Goal: Task Accomplishment & Management: Manage account settings

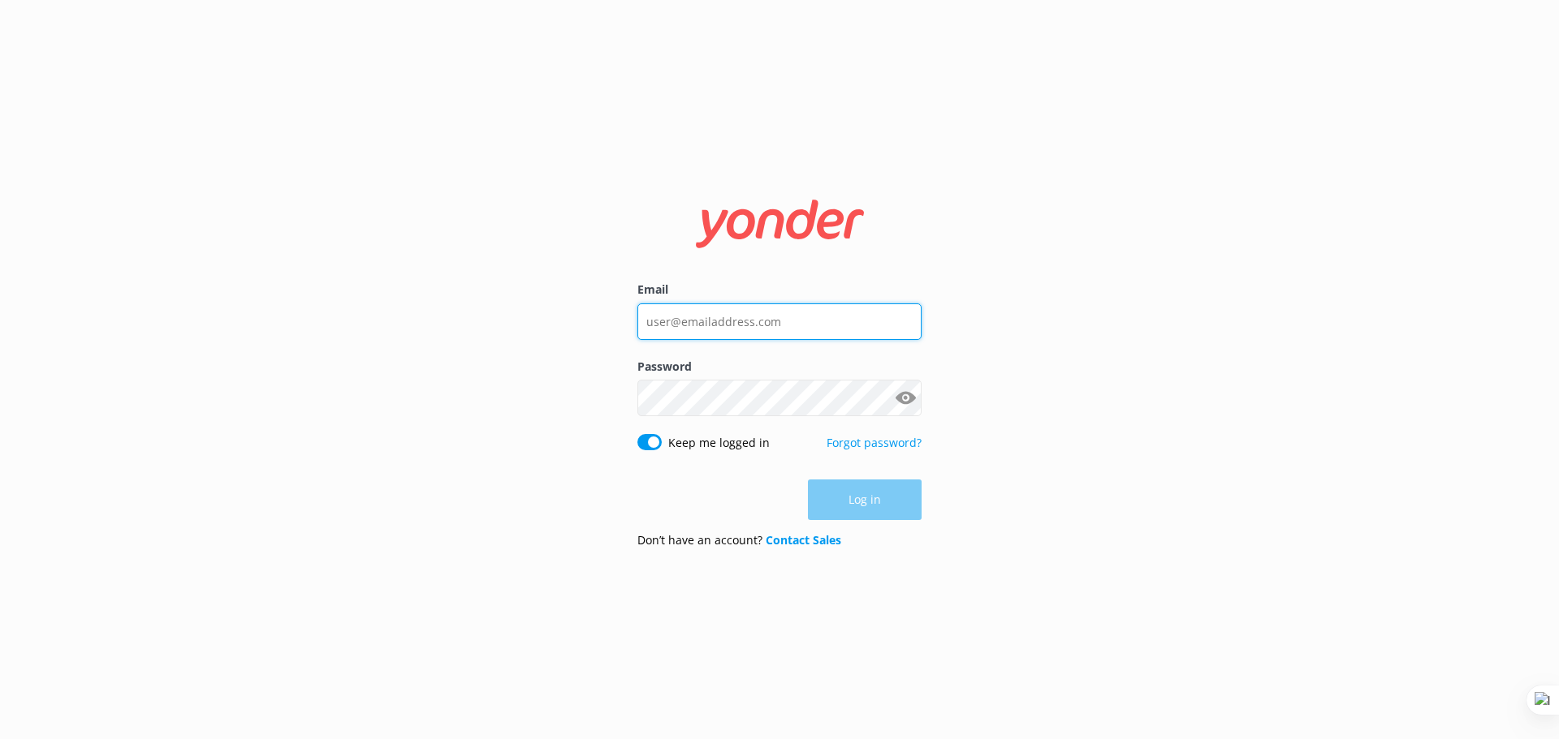
type input "guy@yonderhq.com"
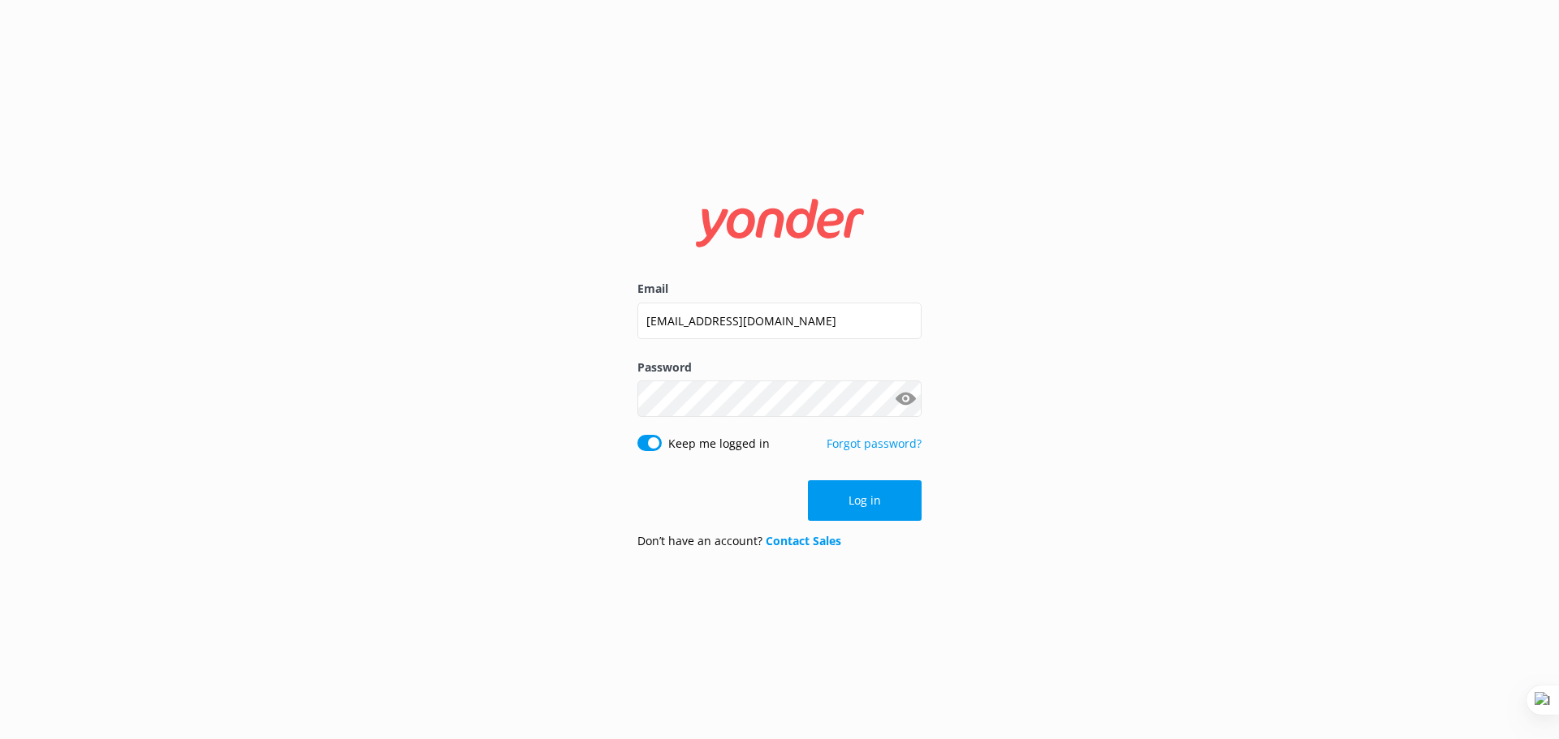
click at [1055, 390] on div "Email guy@yonderhq.com Password Show password Keep me logged in Forgot password…" at bounding box center [779, 369] width 1559 height 739
click at [882, 495] on button "Log in" at bounding box center [865, 501] width 114 height 41
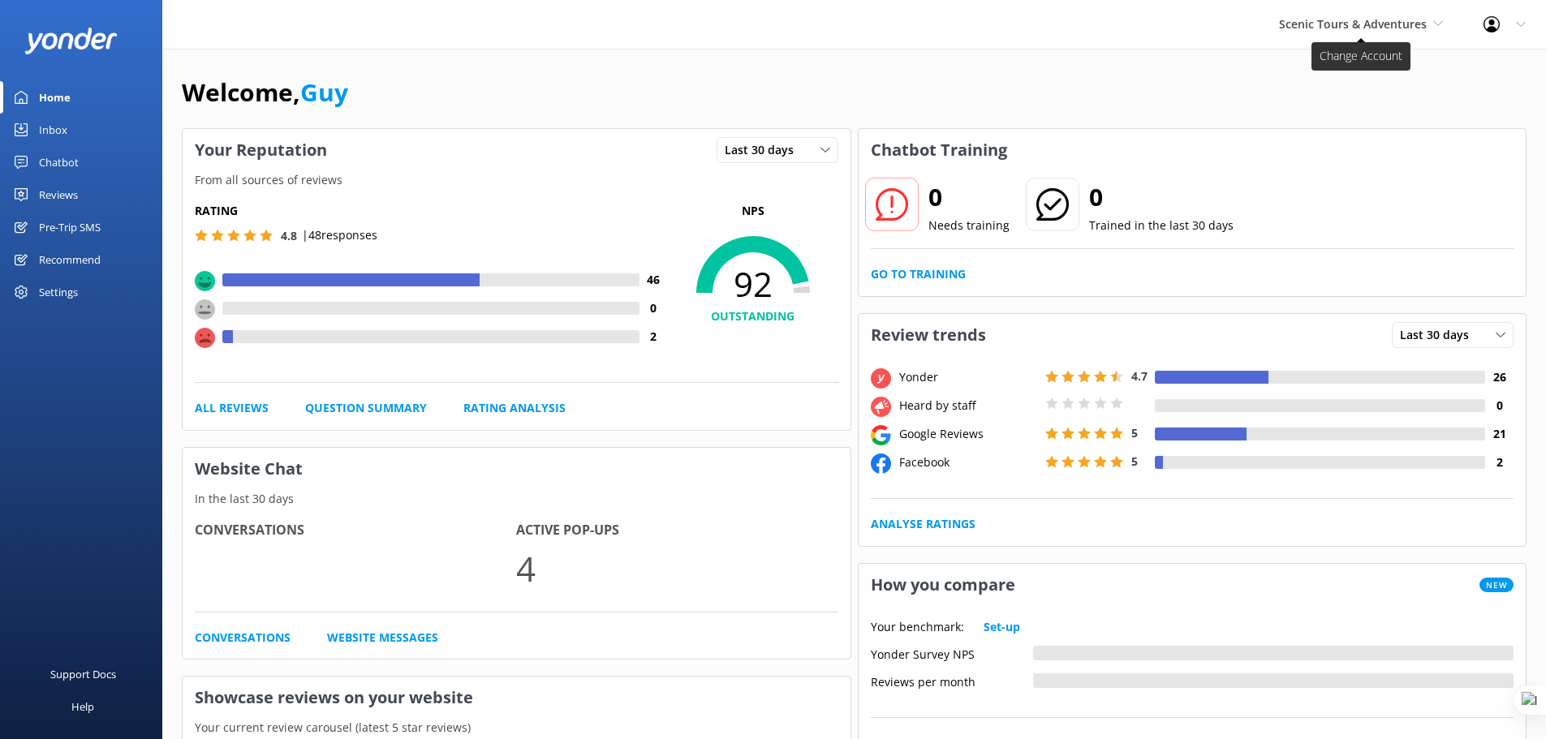
click at [1382, 19] on span "Scenic Tours & Adventures" at bounding box center [1353, 23] width 148 height 15
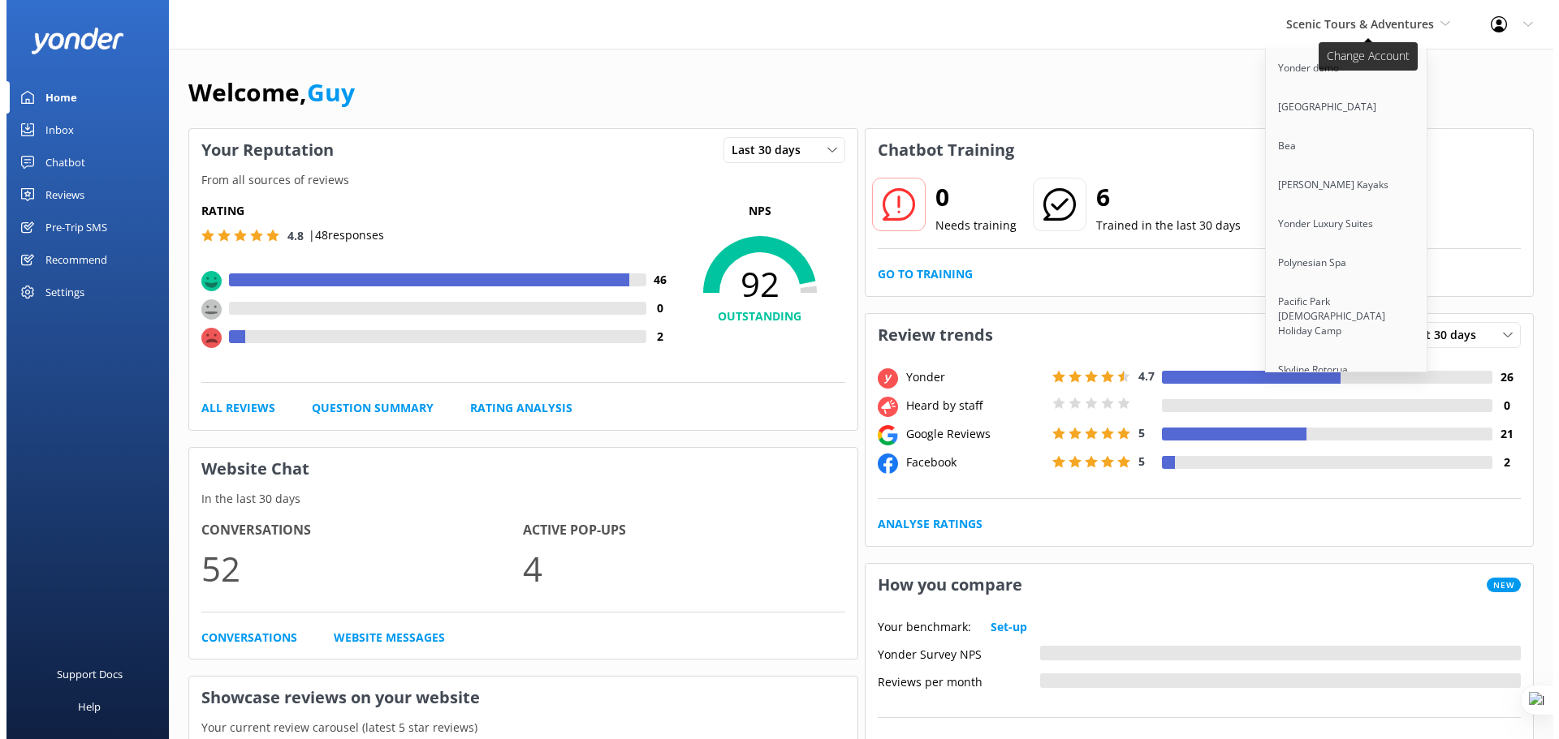
scroll to position [4938, 0]
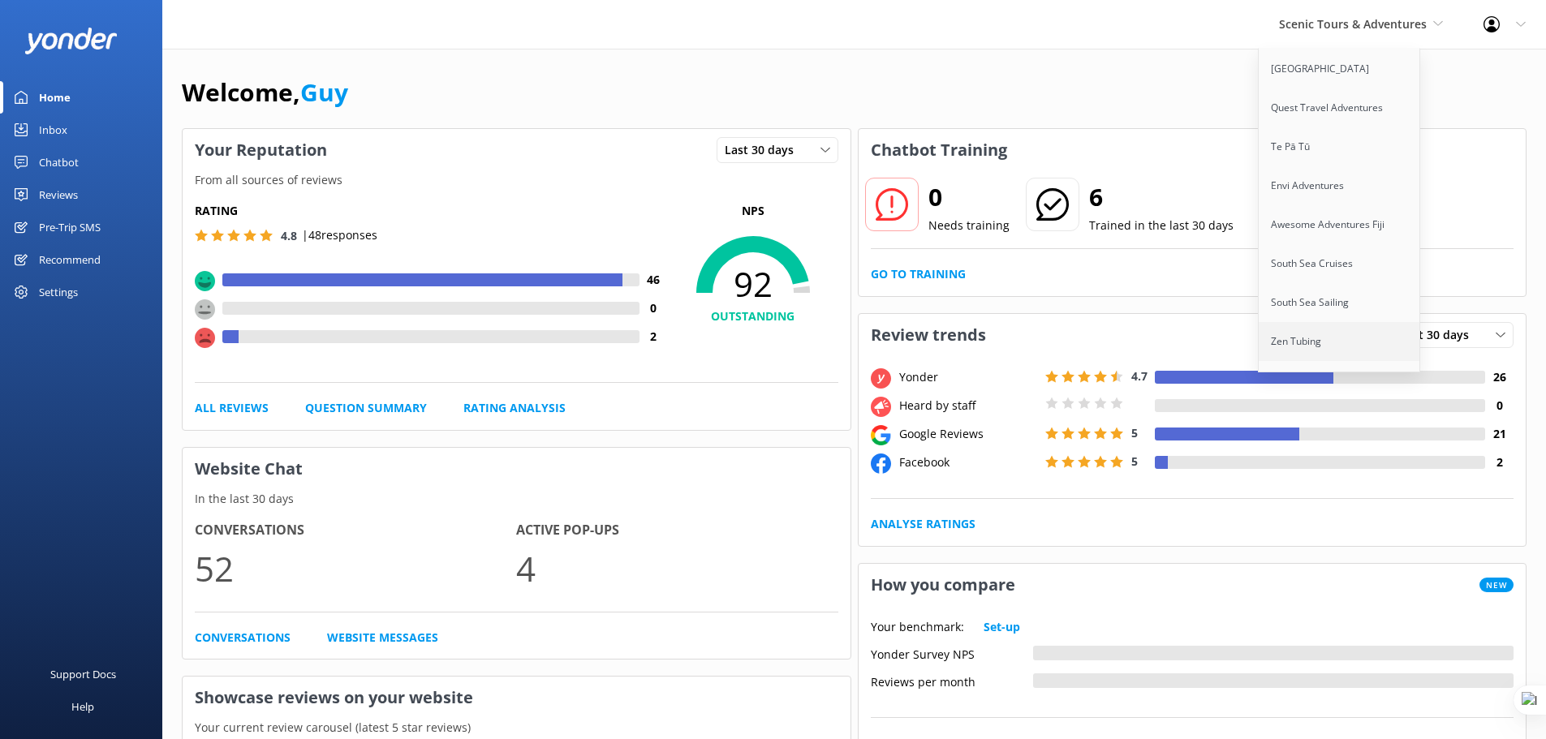
click at [1315, 322] on link "Zen Tubing" at bounding box center [1340, 341] width 162 height 39
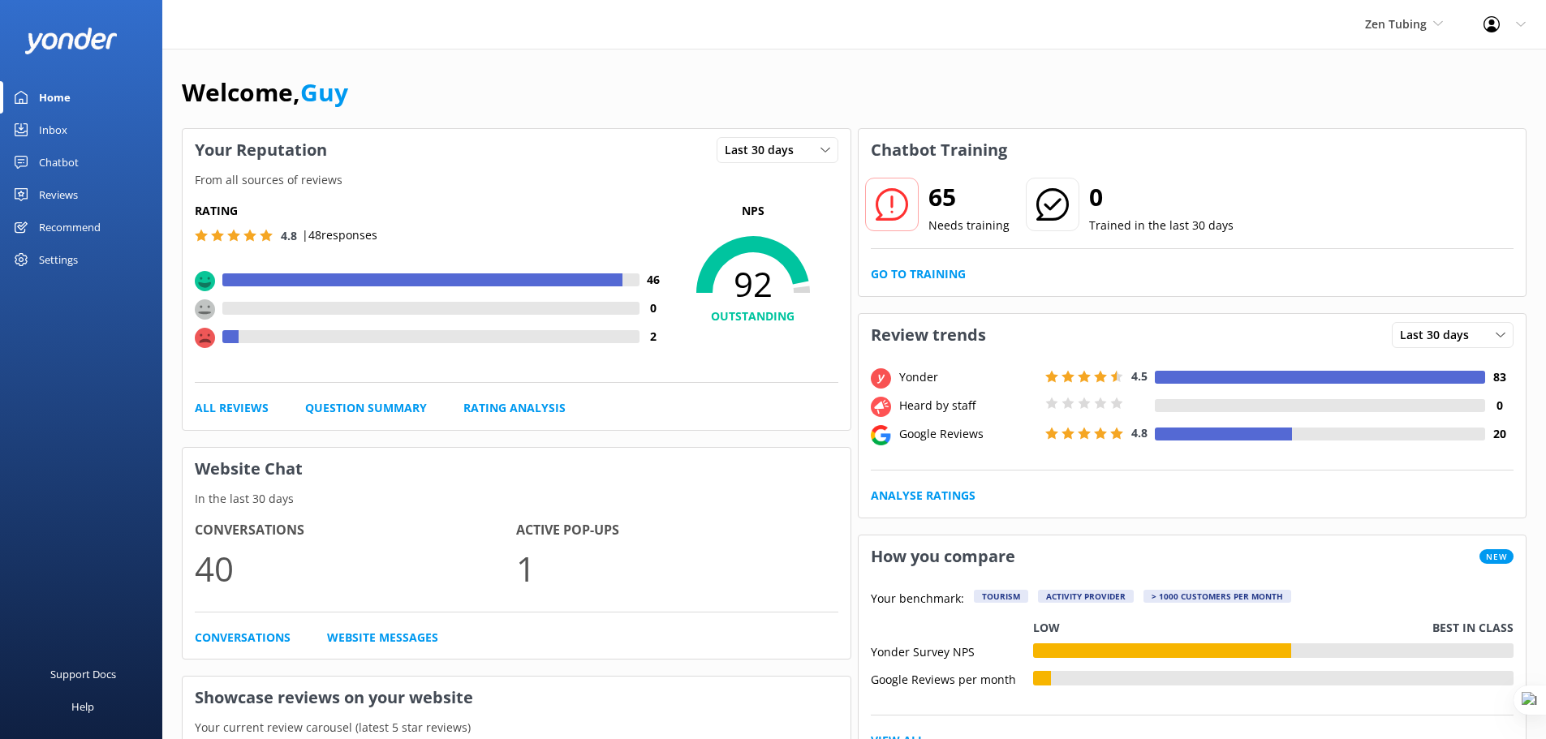
click at [69, 187] on div "Reviews" at bounding box center [58, 195] width 39 height 32
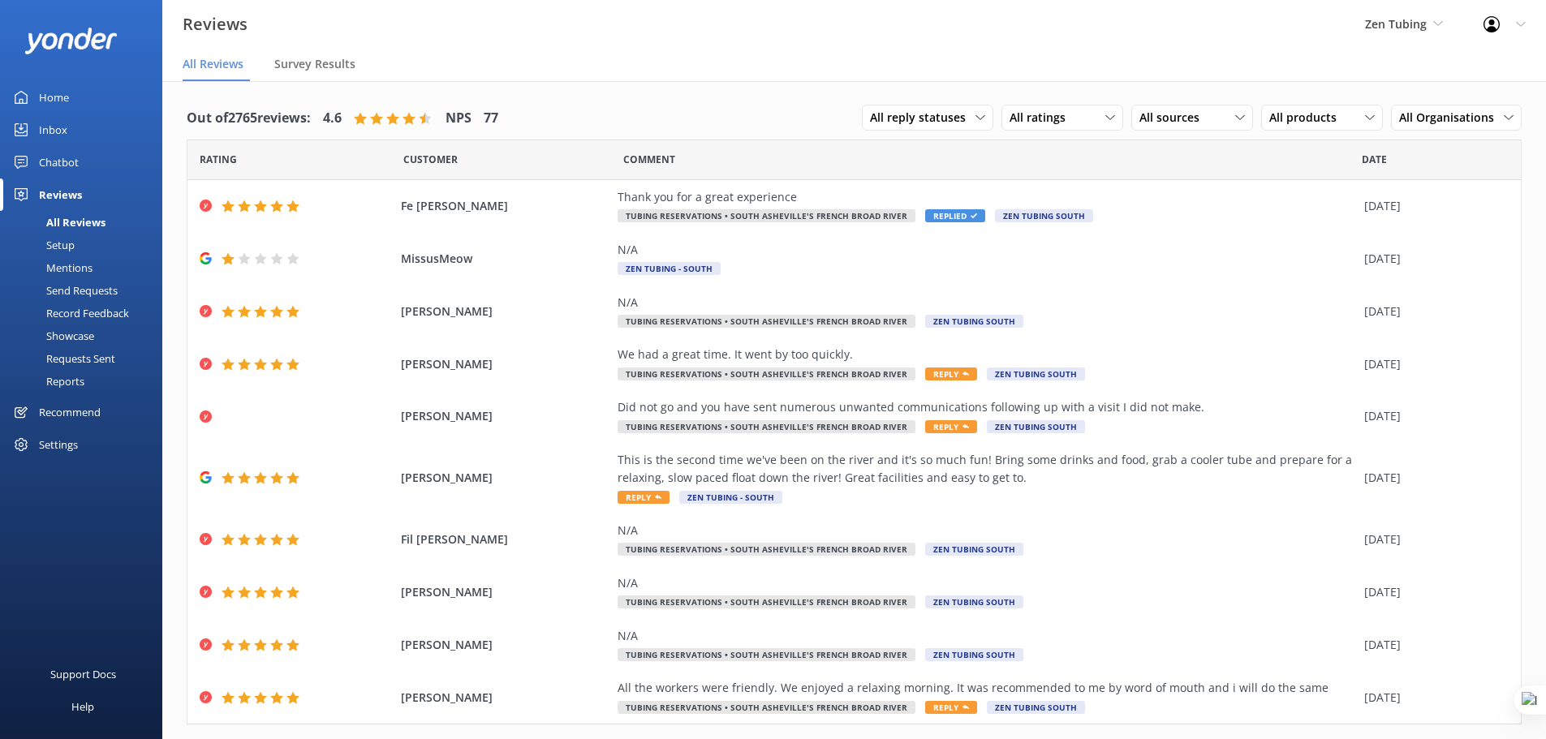
click at [92, 363] on div "Requests Sent" at bounding box center [63, 358] width 106 height 23
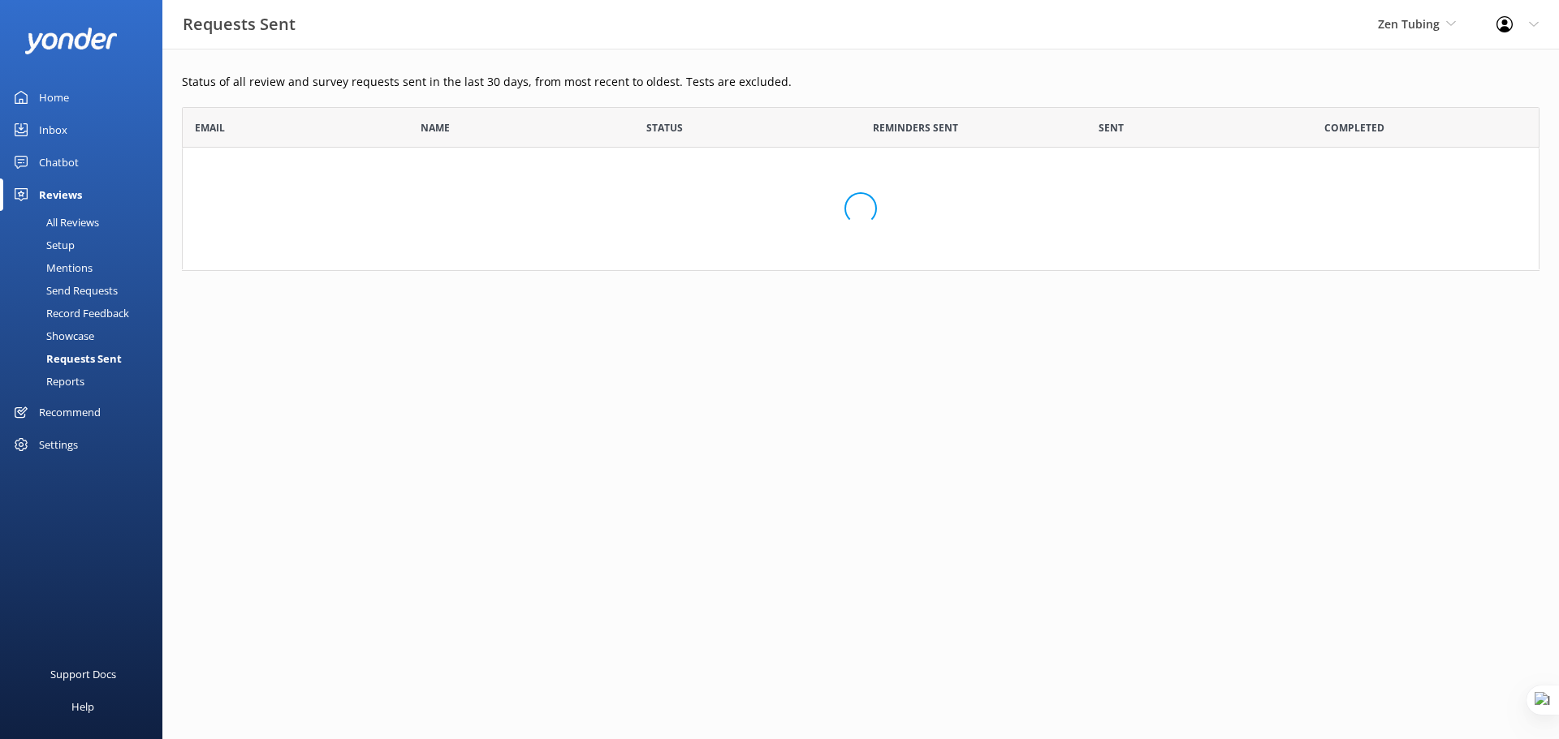
scroll to position [436, 1345]
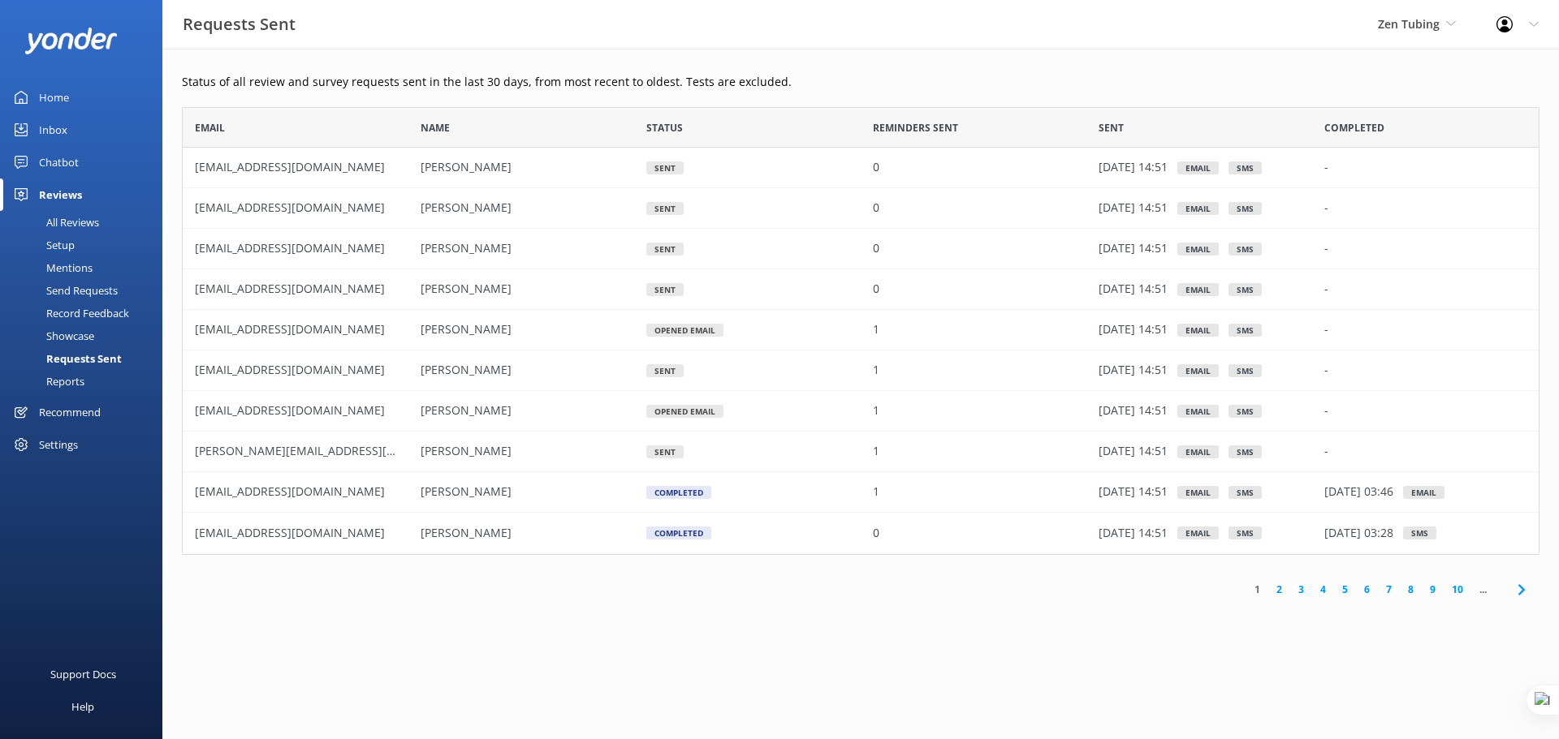
scroll to position [436, 1345]
click at [1417, 30] on span "Zen Tubing" at bounding box center [1409, 23] width 62 height 15
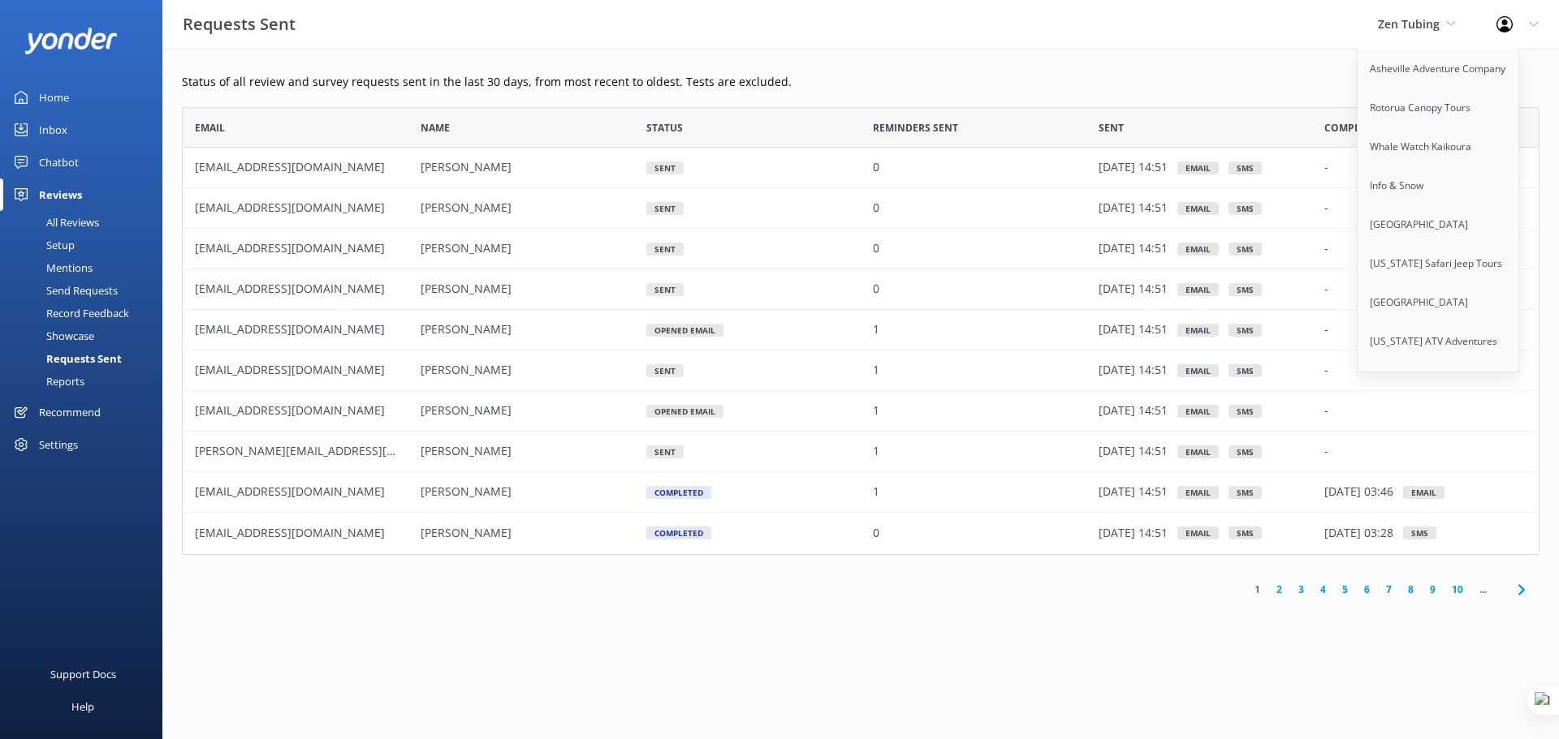
scroll to position [5279, 0]
click at [1429, 322] on link "ATV Tours [US_STATE]" at bounding box center [1438, 341] width 162 height 39
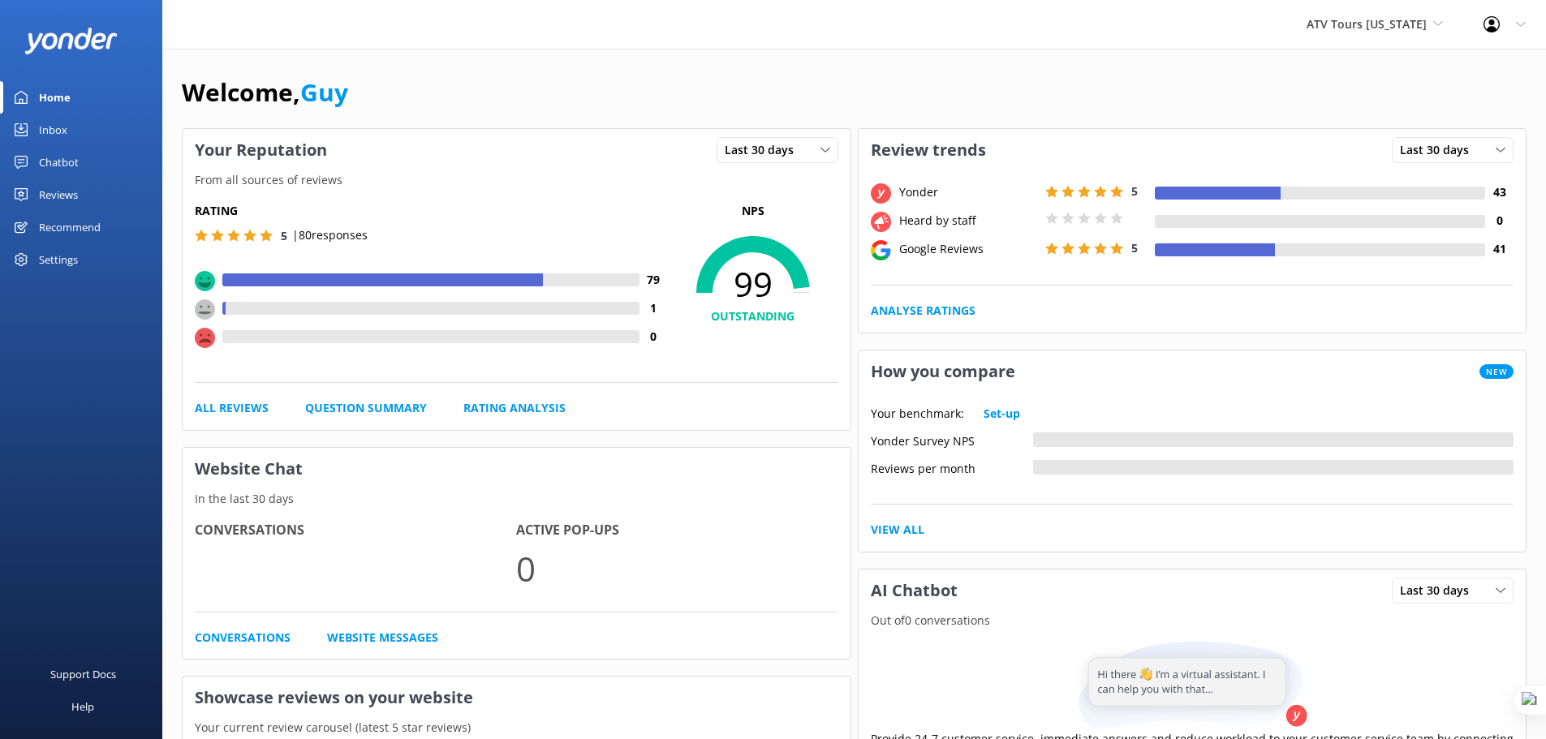
click at [52, 195] on div "Reviews" at bounding box center [58, 195] width 39 height 32
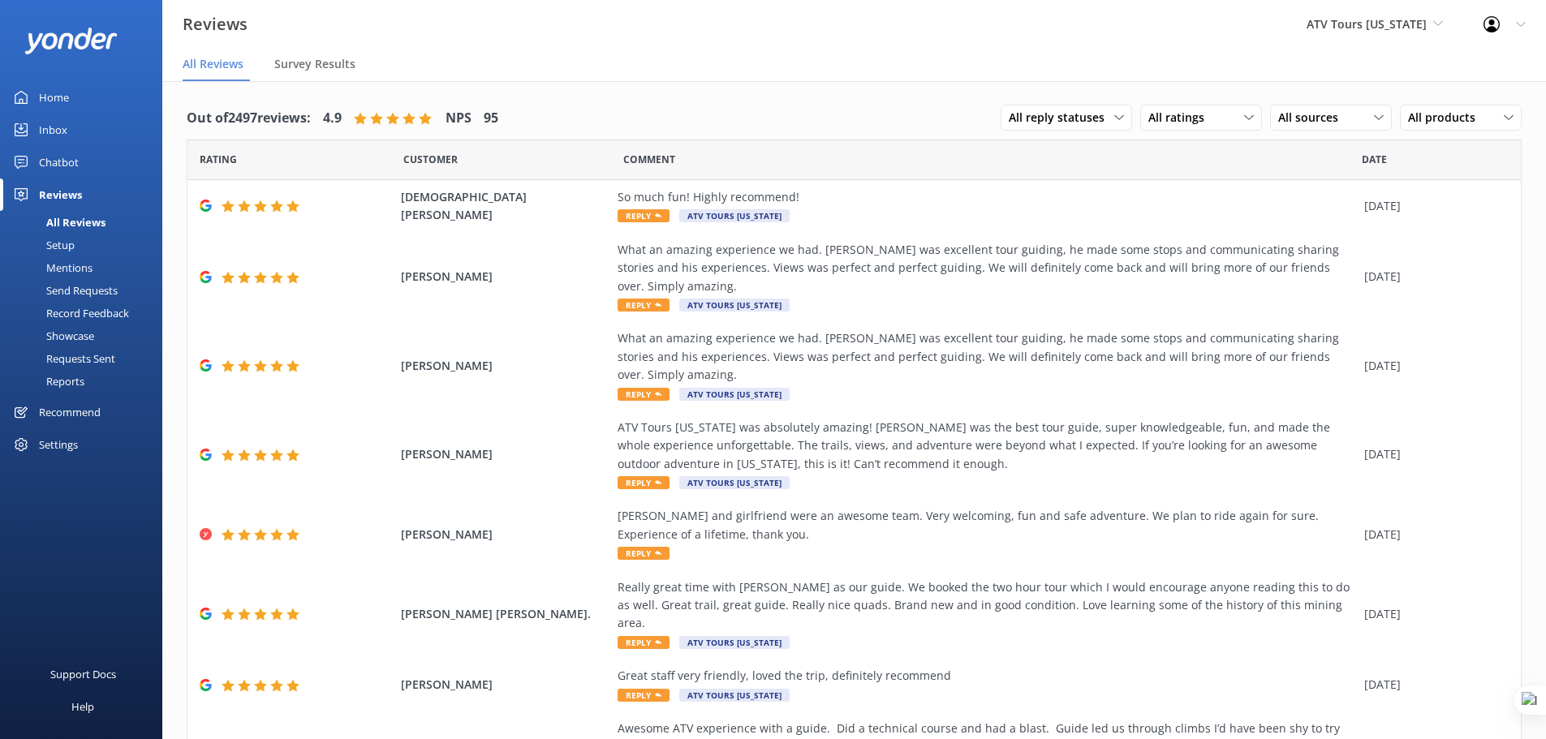
click at [73, 360] on div "Requests Sent" at bounding box center [63, 358] width 106 height 23
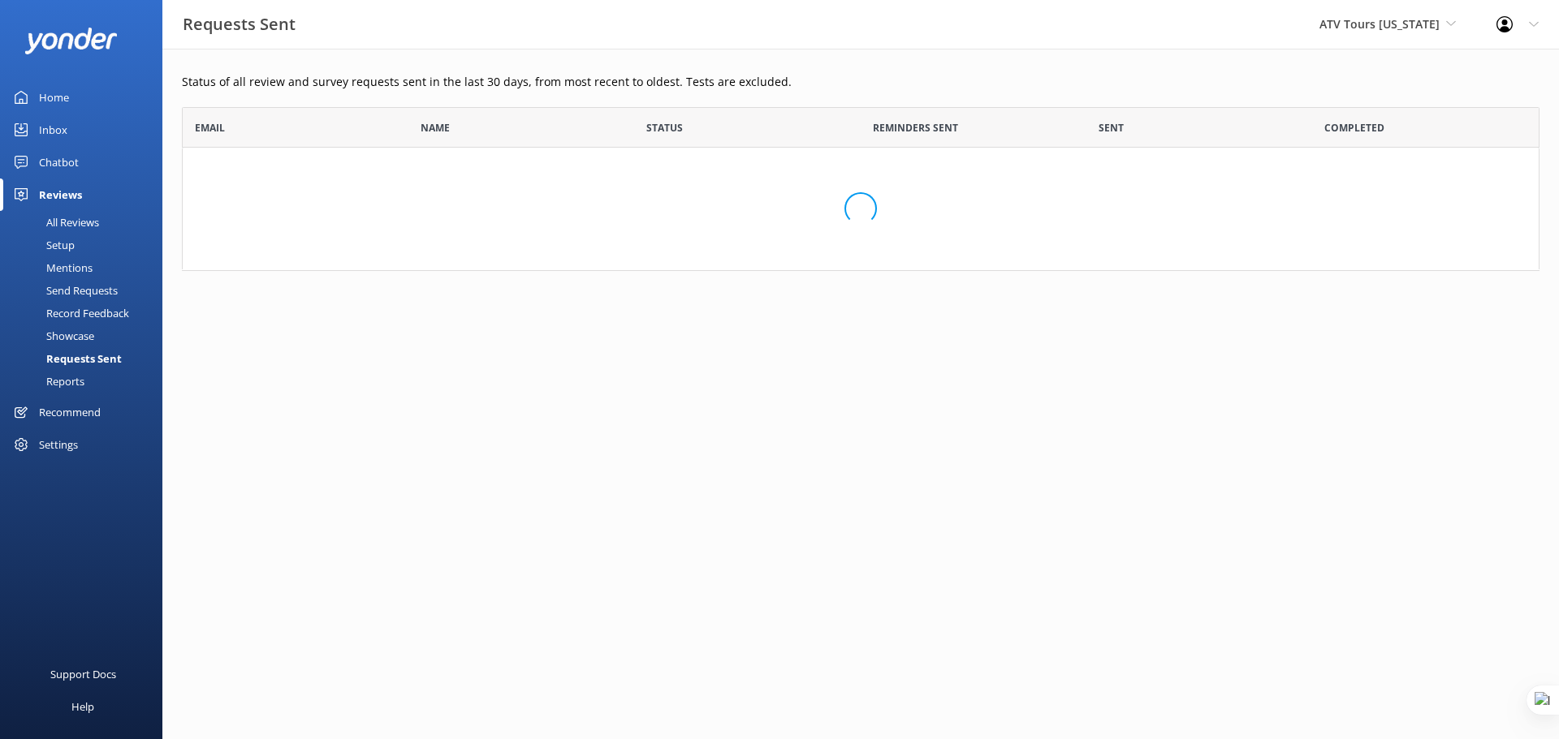
scroll to position [436, 1345]
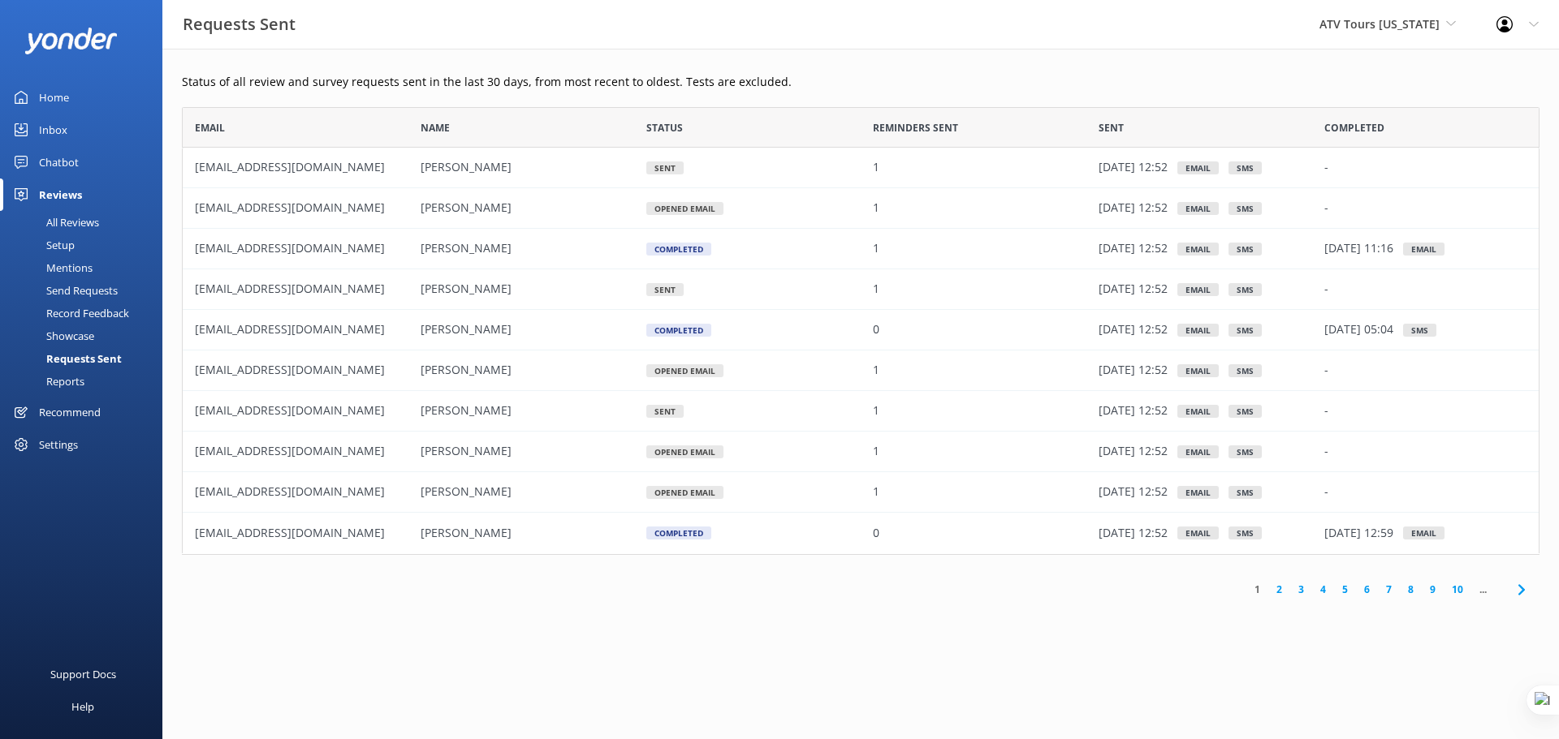
click at [59, 444] on div "Settings" at bounding box center [58, 445] width 39 height 32
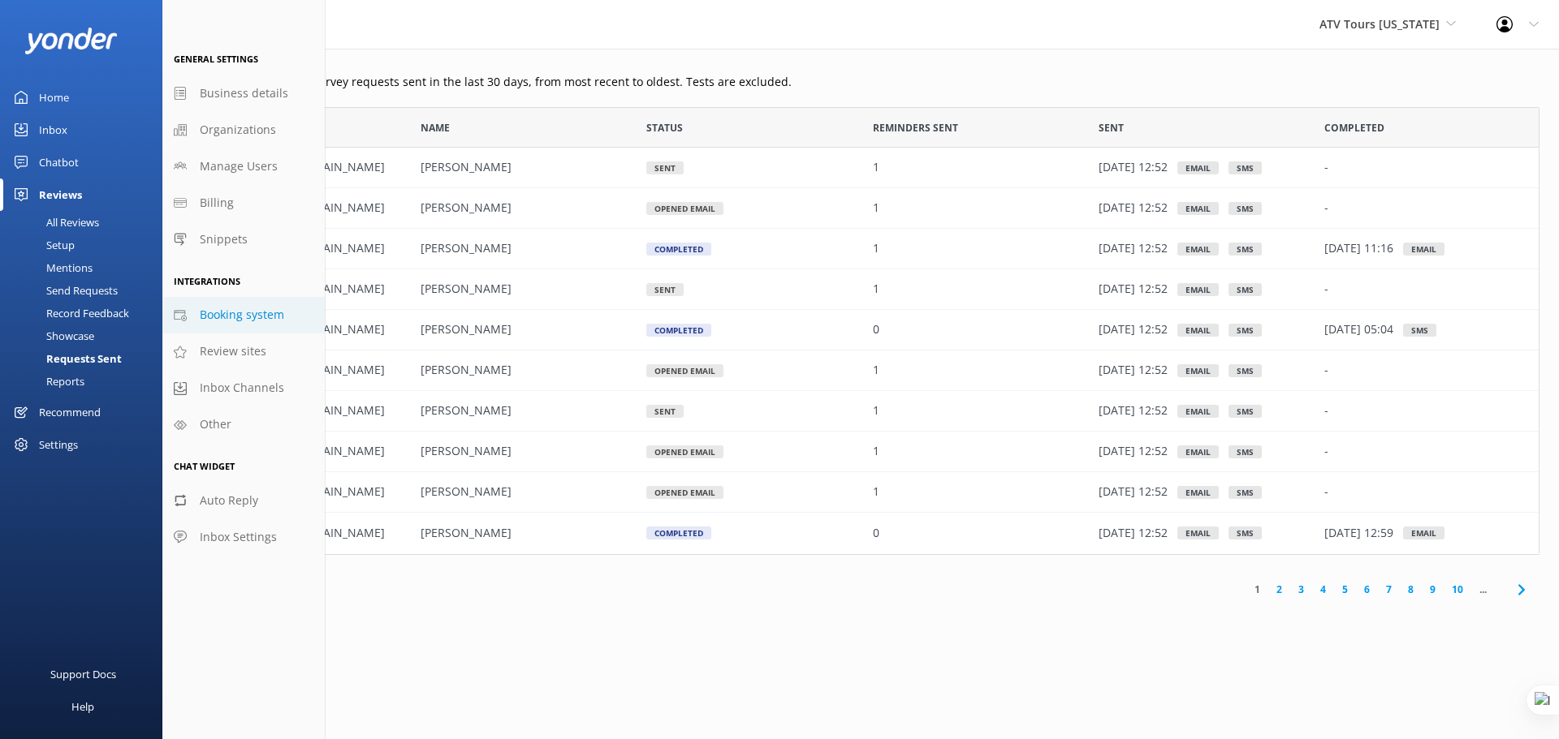
click at [224, 313] on span "Booking system" at bounding box center [242, 315] width 84 height 18
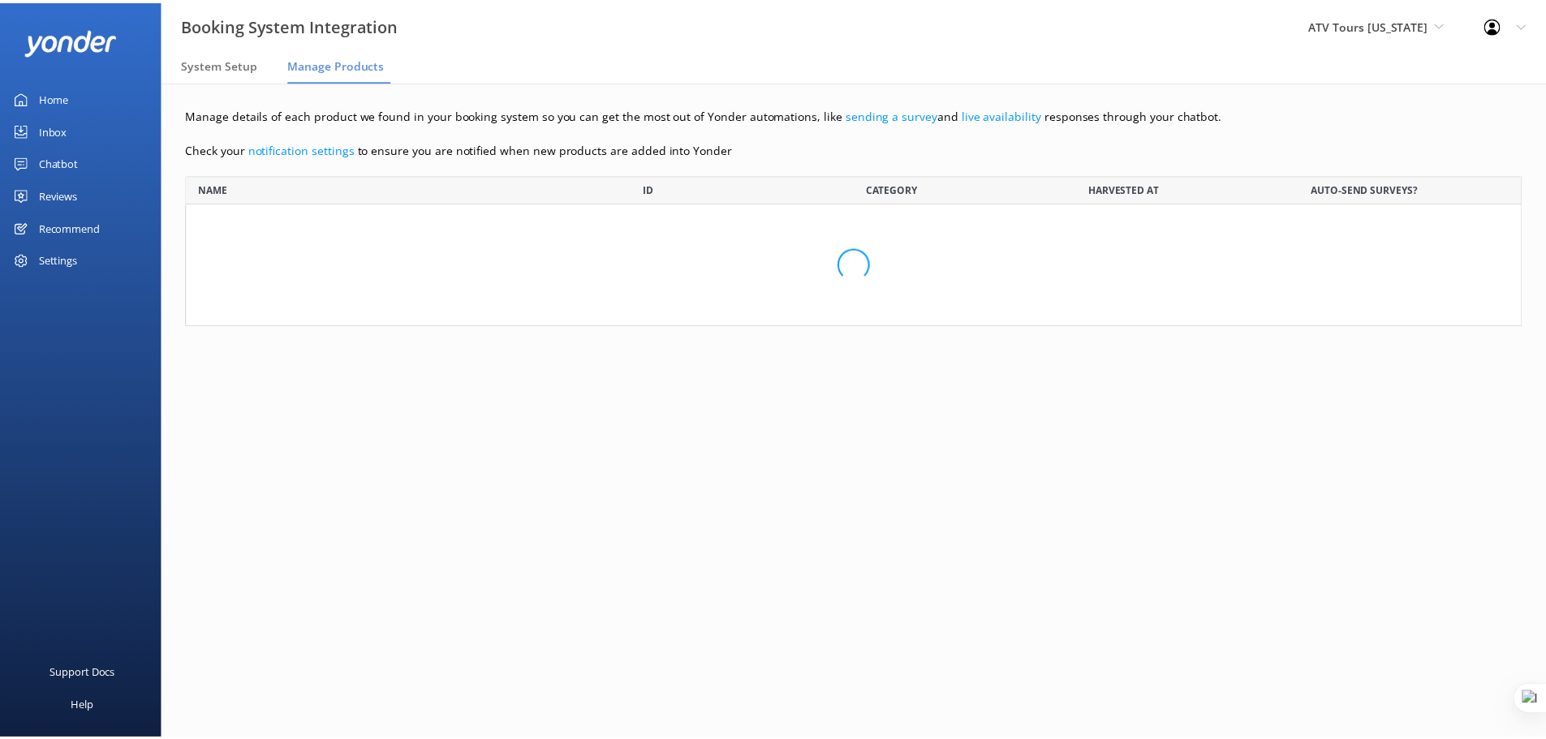
scroll to position [139, 1335]
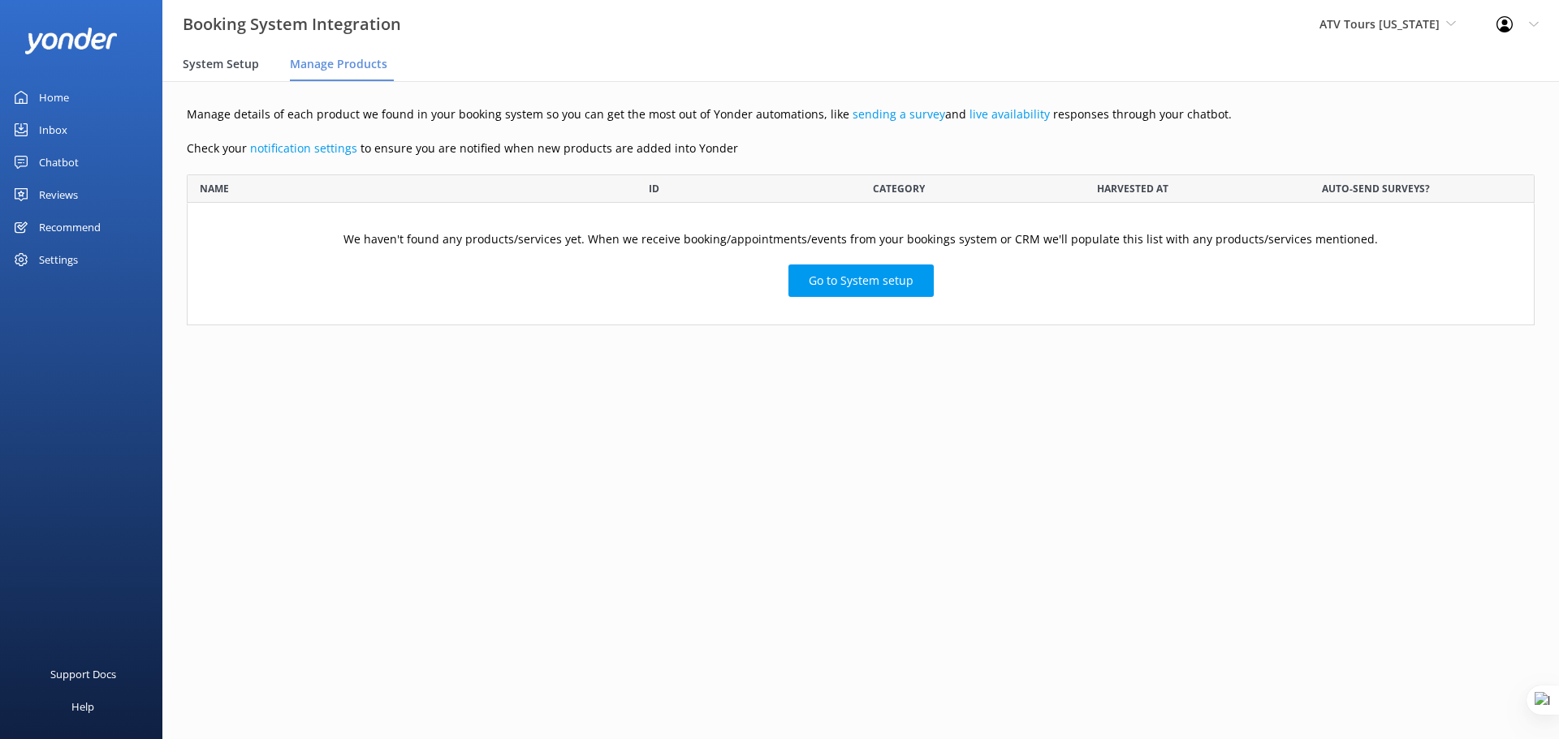
click at [222, 66] on span "System Setup" at bounding box center [221, 64] width 76 height 16
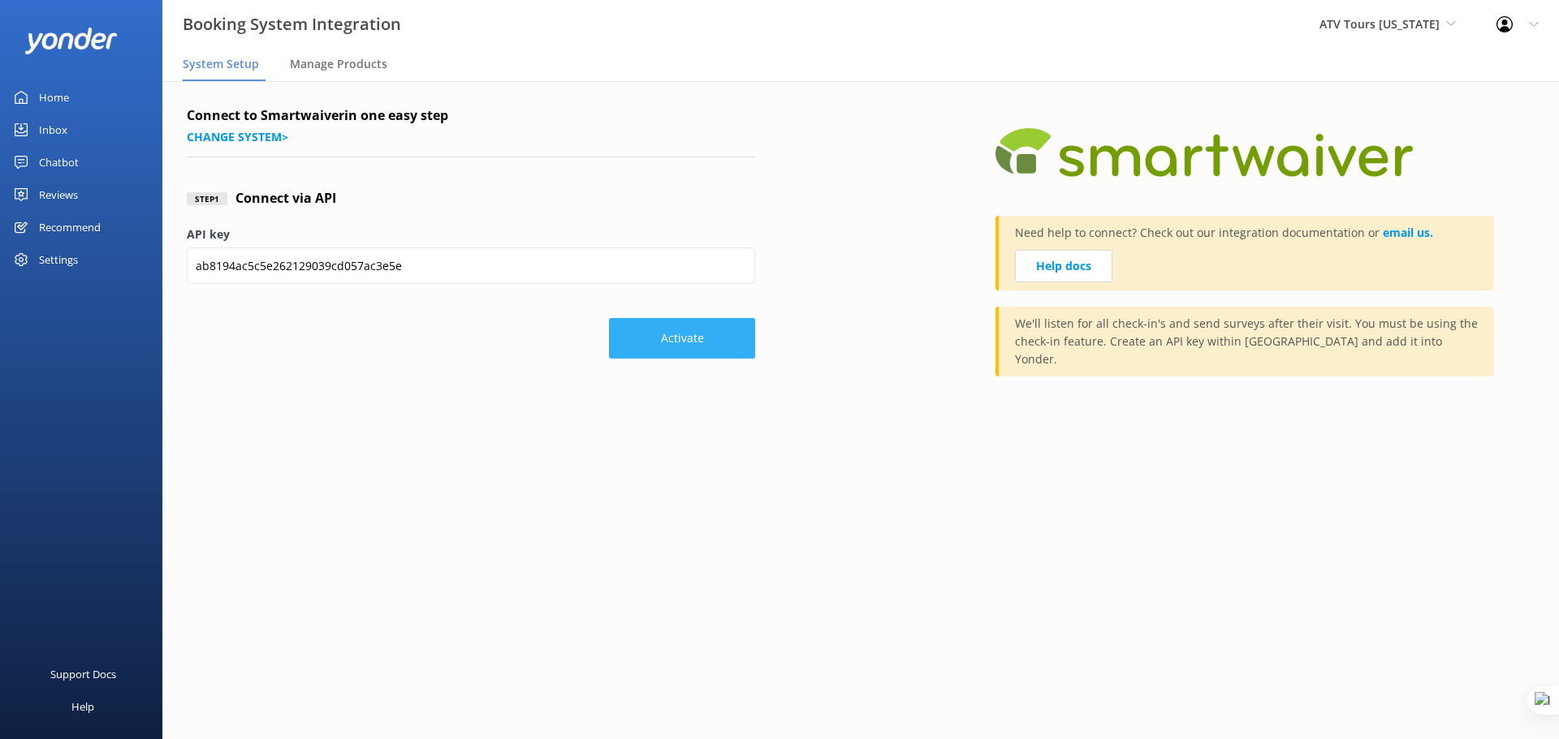
click at [662, 332] on button "Activate" at bounding box center [682, 338] width 146 height 41
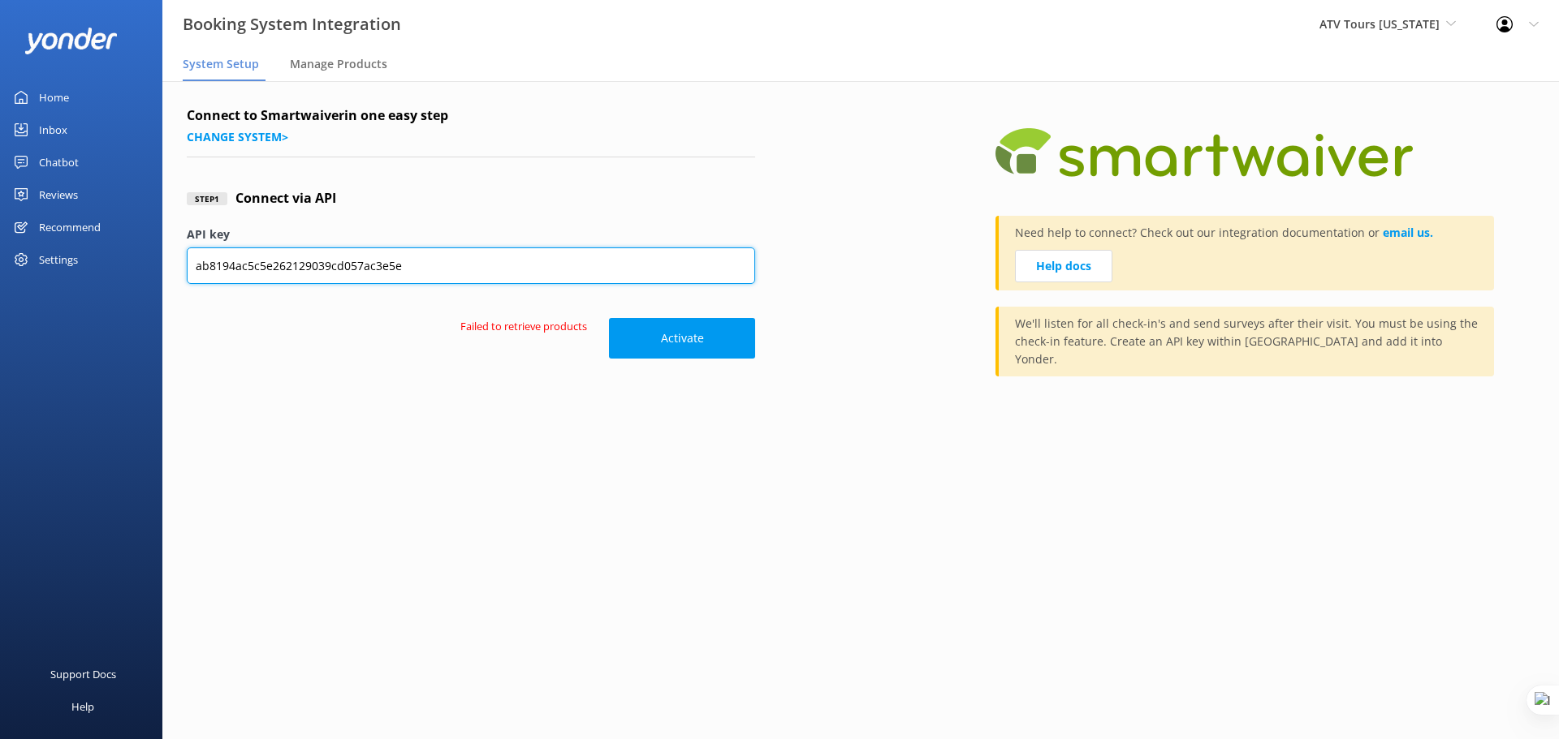
drag, startPoint x: 422, startPoint y: 265, endPoint x: 188, endPoint y: 269, distance: 234.6
click at [188, 269] on input "ab8194ac5c5e262129039cd057ac3e5e" at bounding box center [471, 266] width 568 height 37
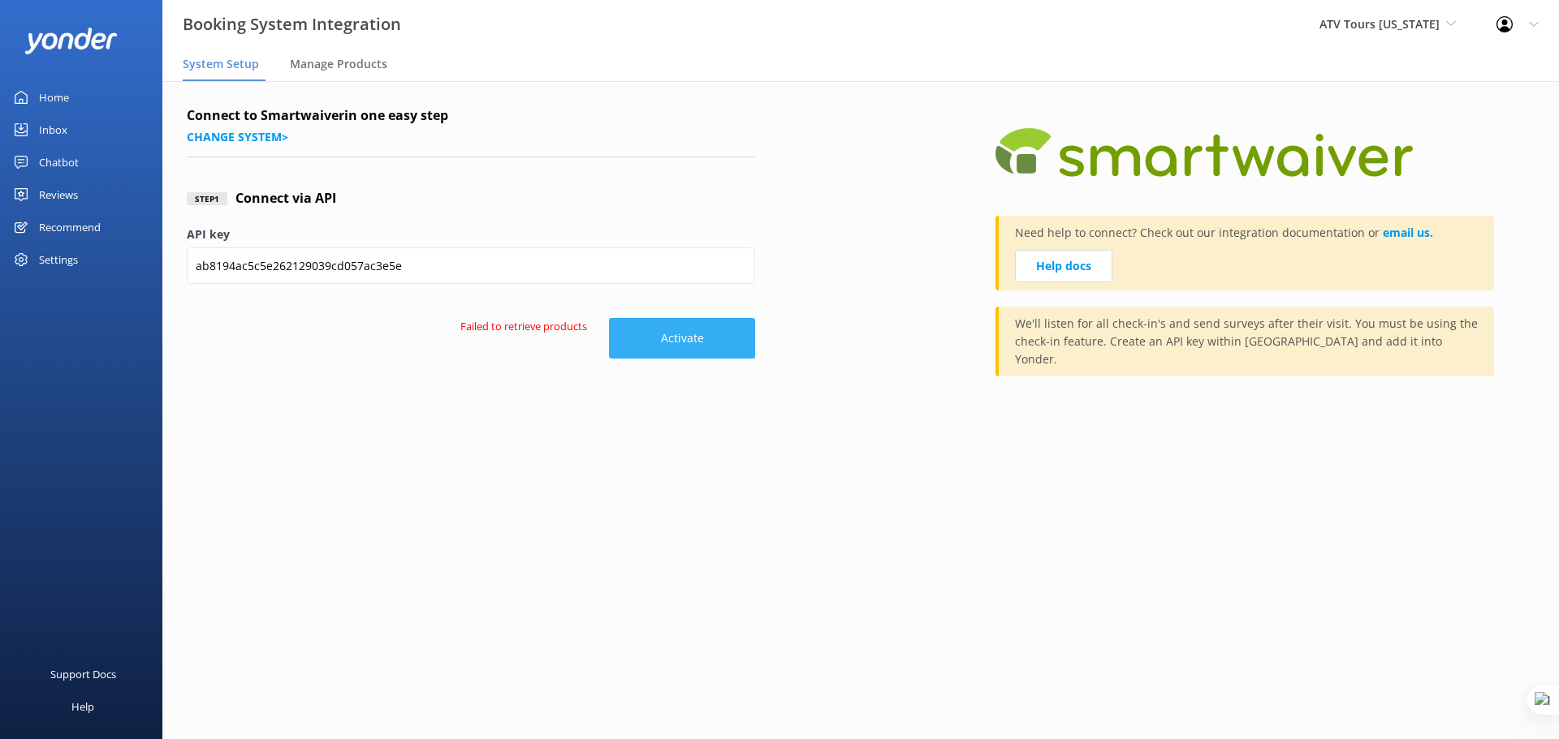
click at [692, 338] on button "Activate" at bounding box center [682, 338] width 146 height 41
click at [73, 95] on link "Home" at bounding box center [81, 97] width 162 height 32
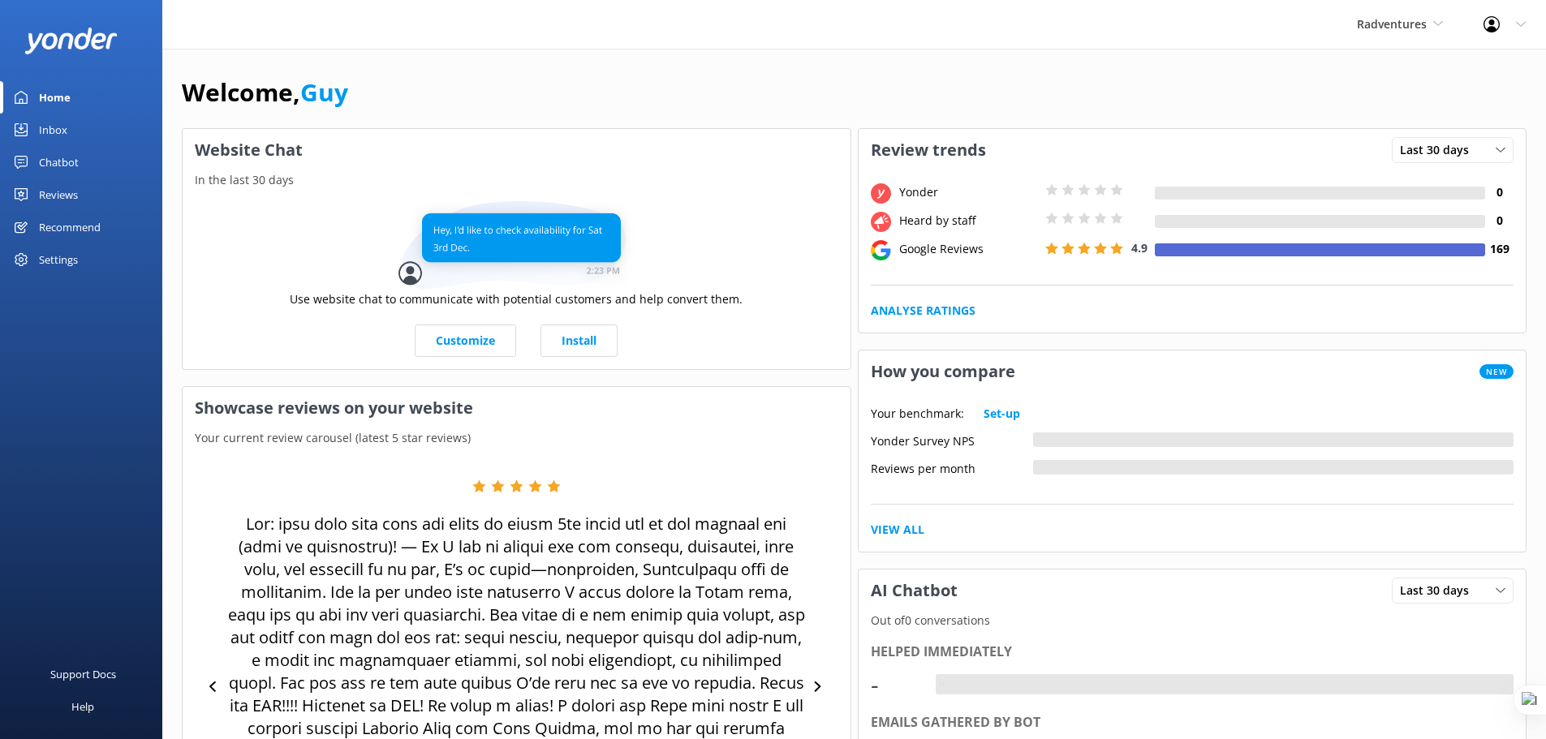
click at [70, 196] on div "Reviews" at bounding box center [58, 195] width 39 height 32
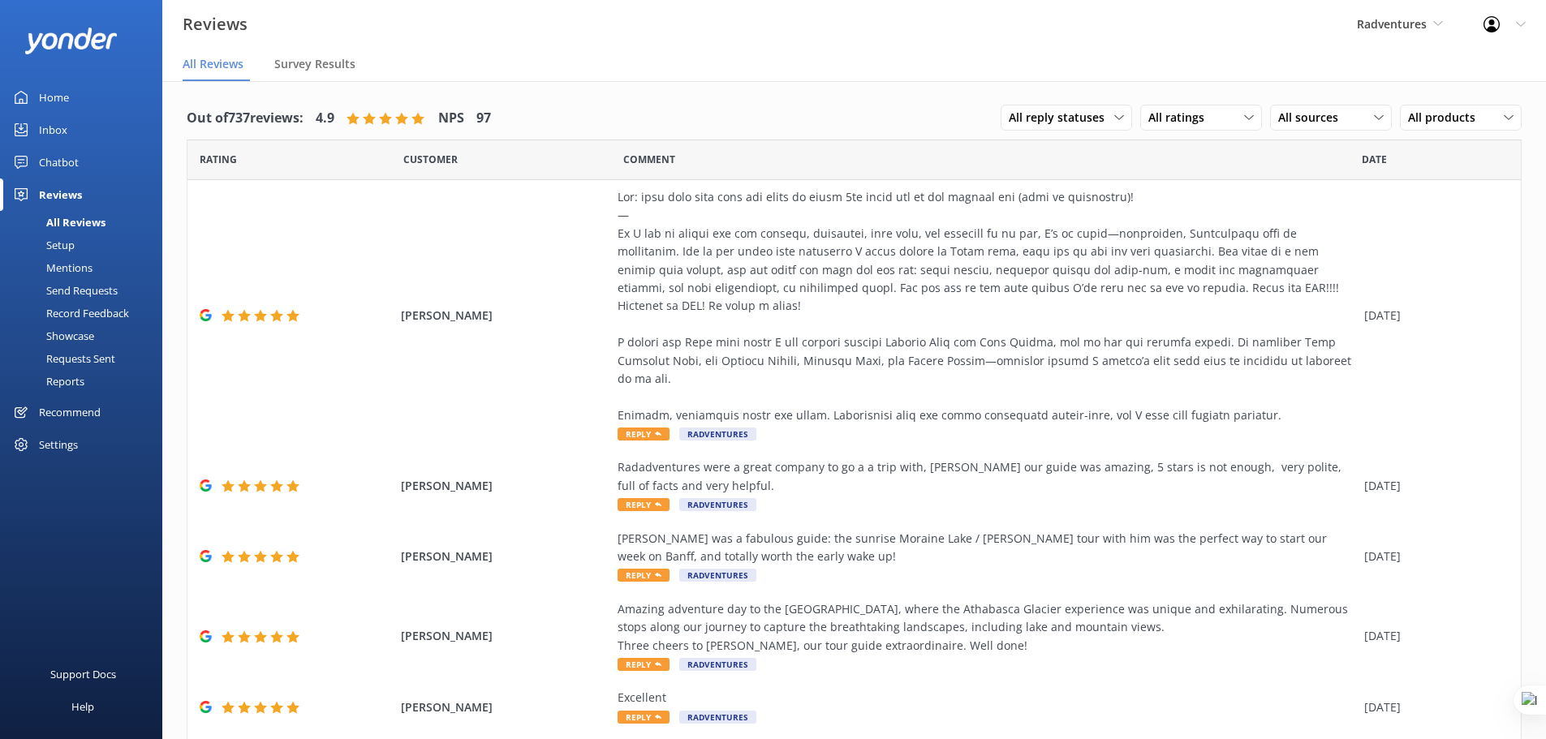
click at [65, 245] on div "Setup" at bounding box center [42, 245] width 65 height 23
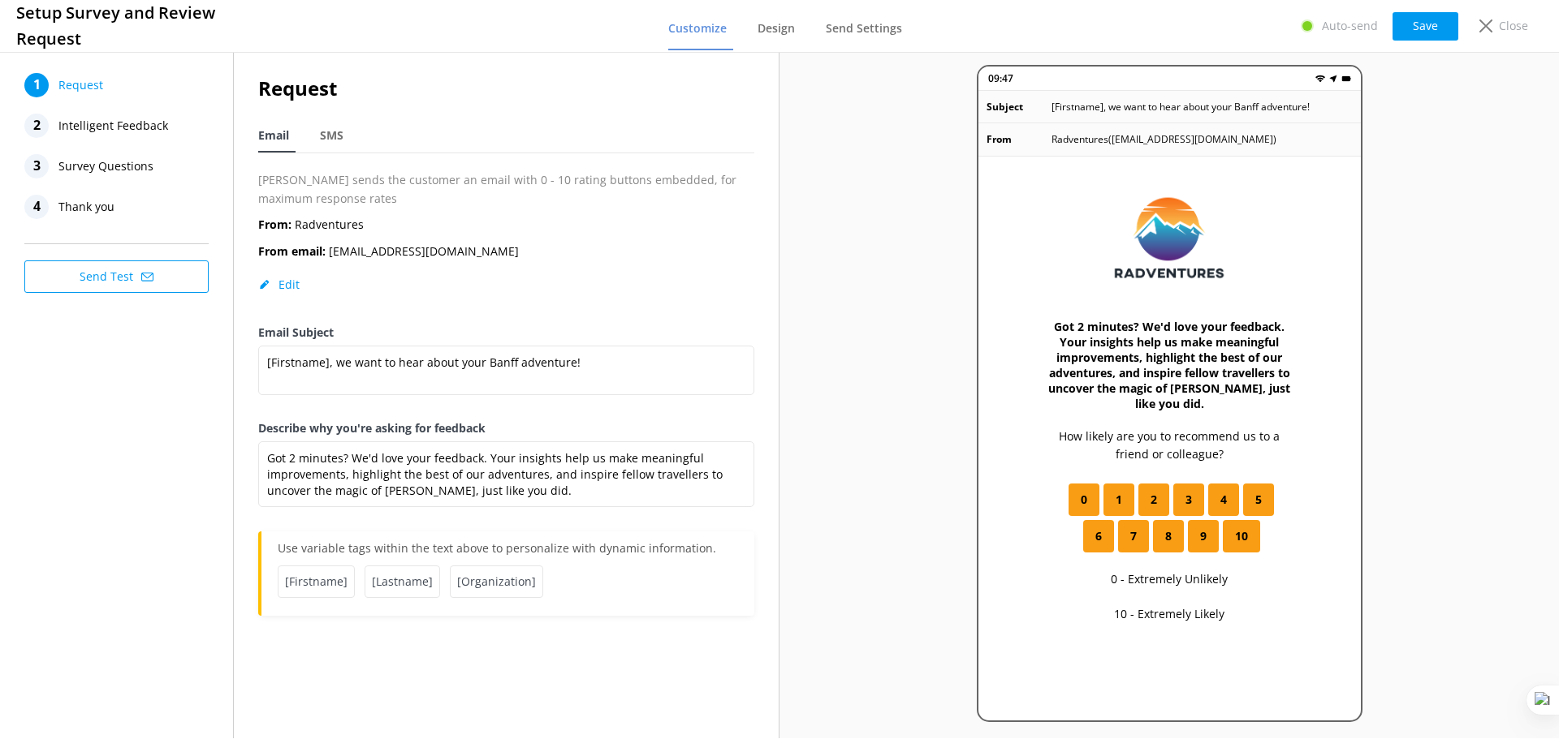
click at [91, 164] on span "Survey Questions" at bounding box center [105, 166] width 95 height 24
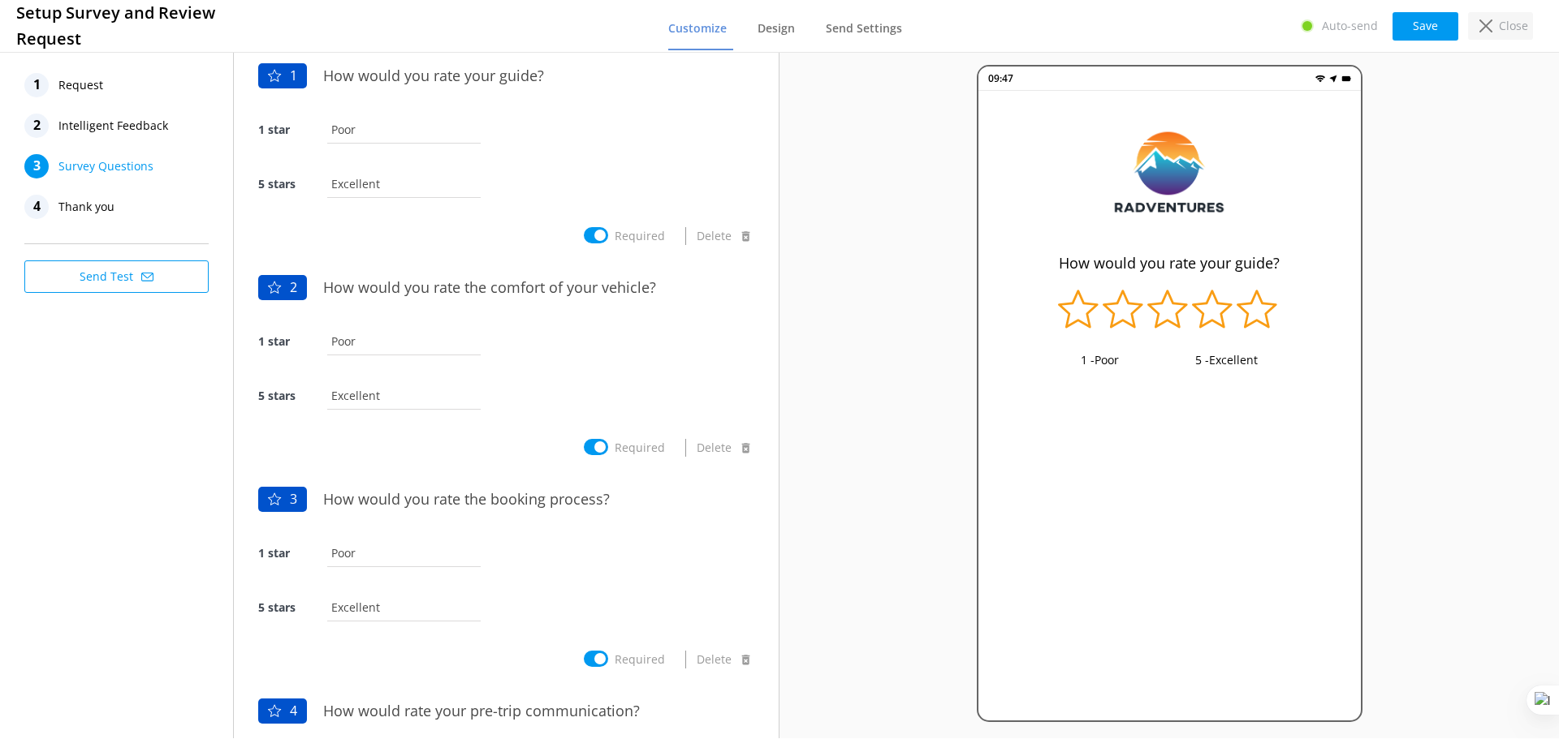
click at [1488, 26] on use at bounding box center [1485, 25] width 13 height 13
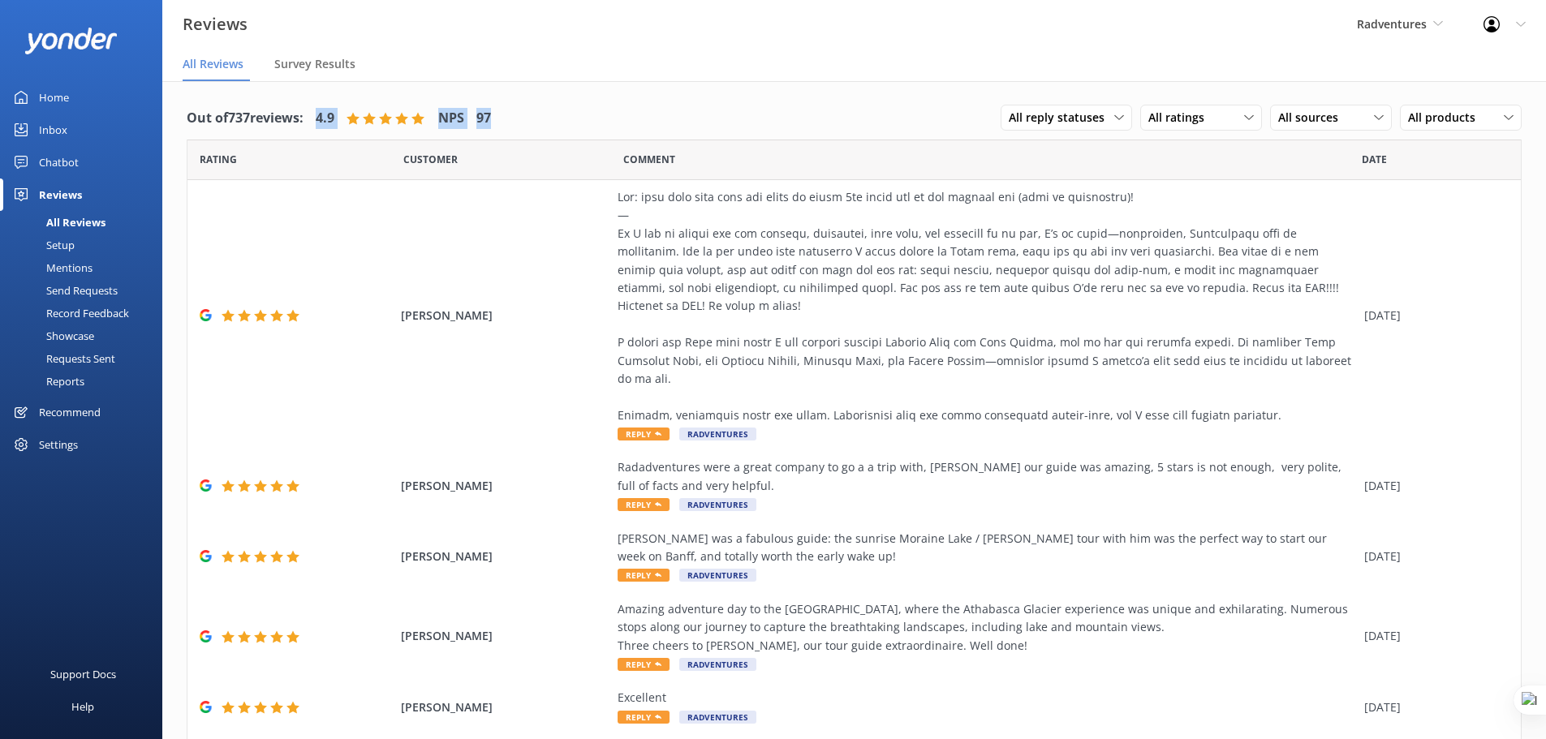
drag, startPoint x: 323, startPoint y: 115, endPoint x: 528, endPoint y: 111, distance: 204.6
click at [528, 111] on div "Out of 737 reviews: 4.9 NPS 97 All reply statuses All reply statuses Needs a re…" at bounding box center [854, 118] width 1335 height 42
click at [1216, 119] on div "All ratings" at bounding box center [1202, 118] width 114 height 18
click at [1214, 245] on div "Detractors" at bounding box center [1201, 250] width 75 height 16
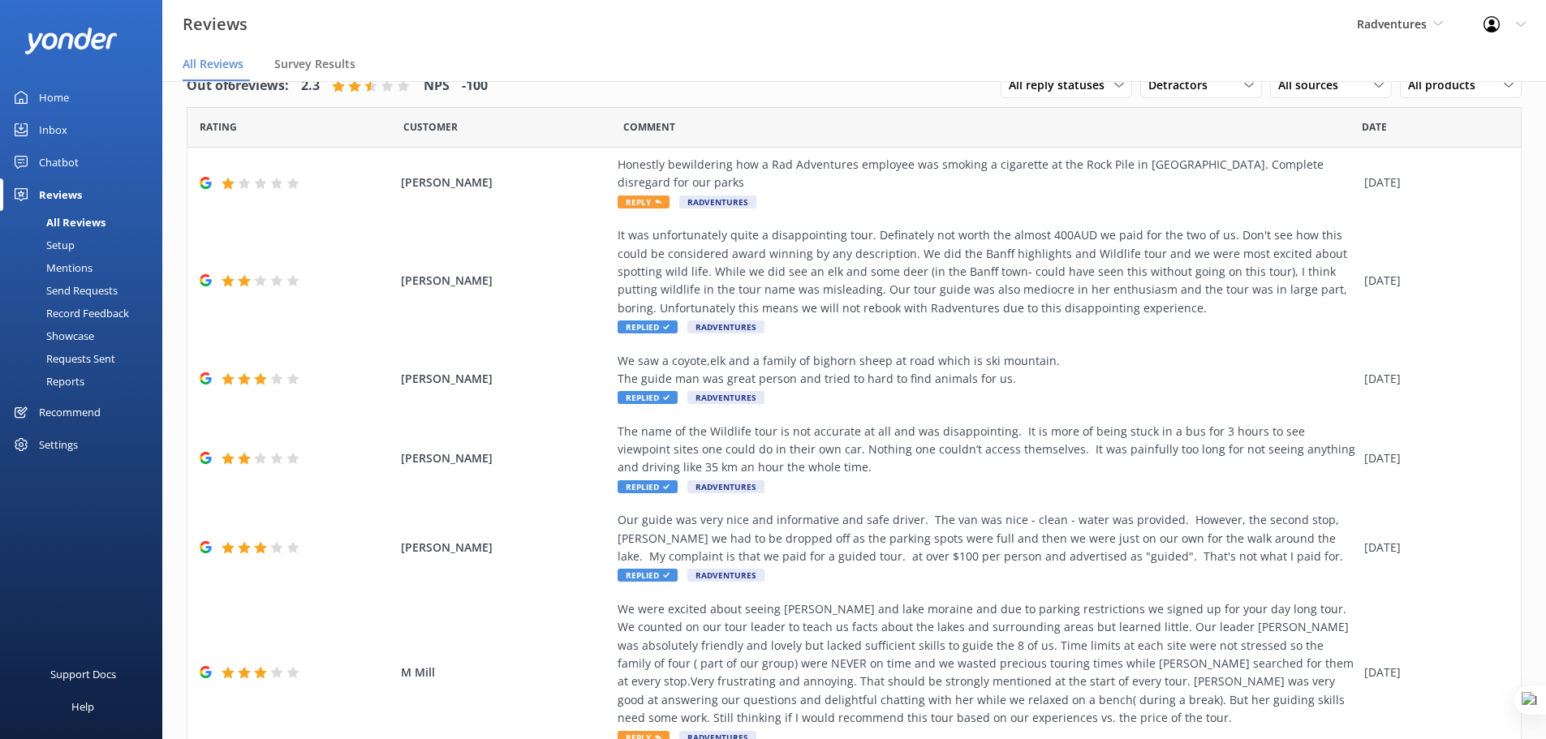
click at [62, 244] on div "Setup" at bounding box center [42, 245] width 65 height 23
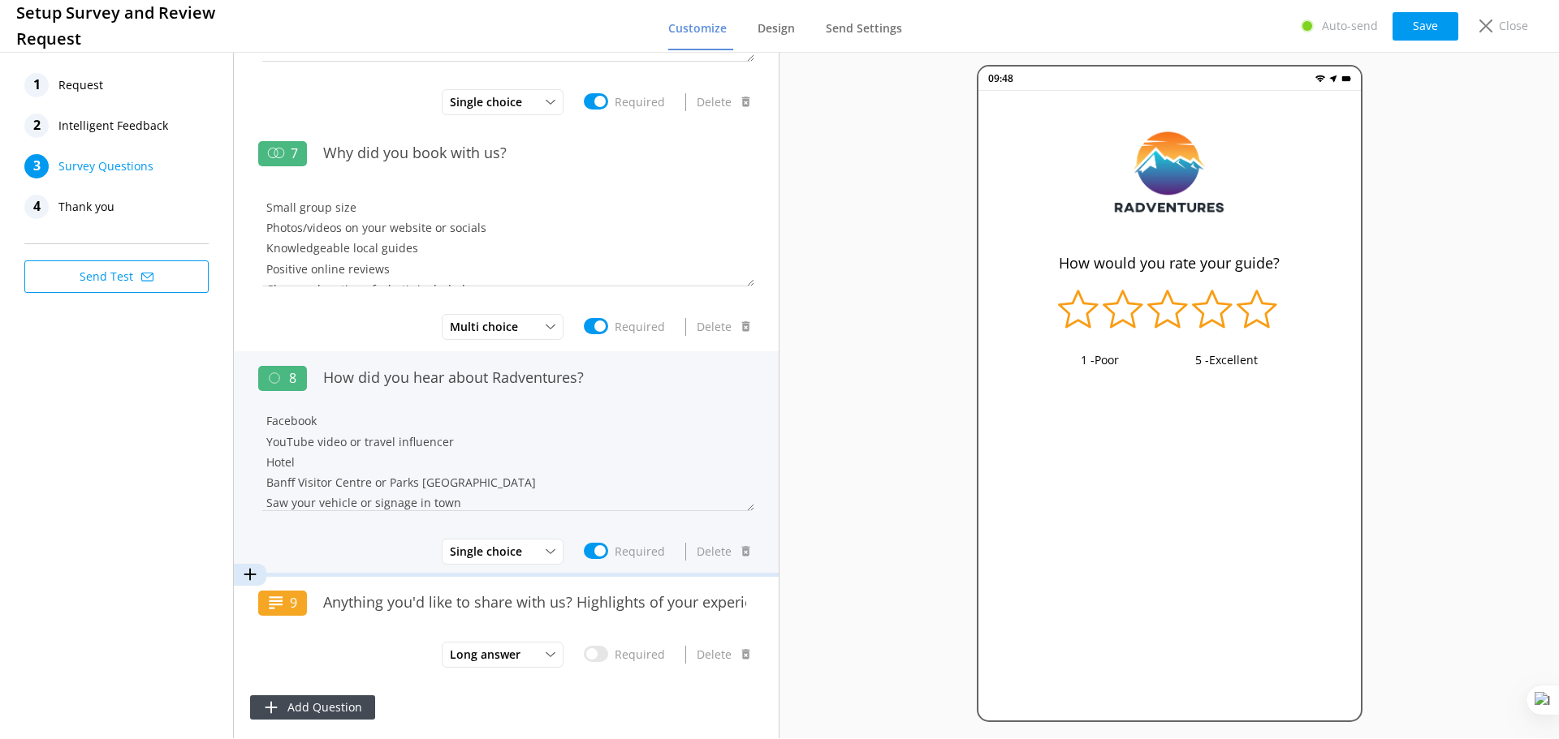
scroll to position [205, 0]
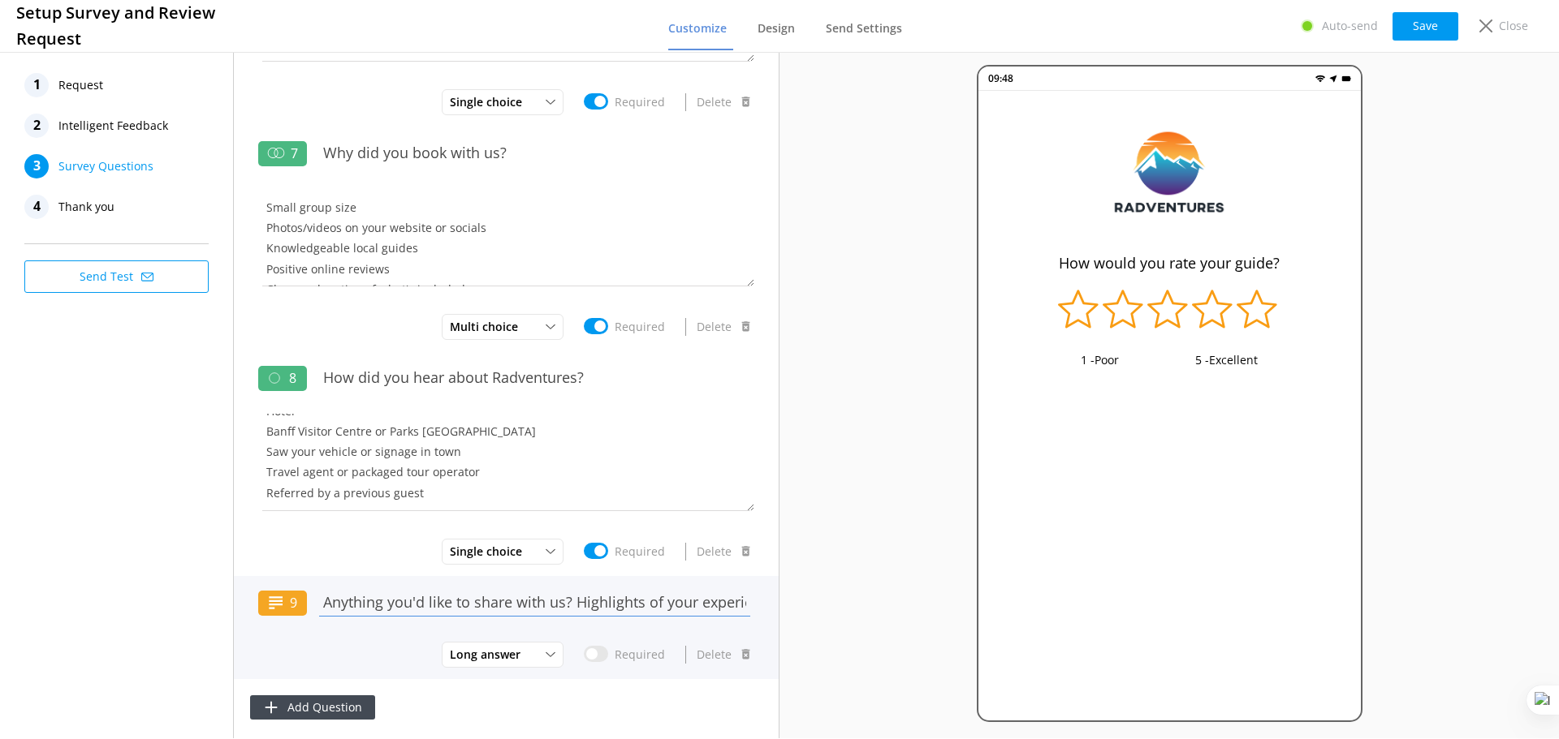
drag, startPoint x: 325, startPoint y: 608, endPoint x: 520, endPoint y: 609, distance: 194.8
click at [520, 609] on input "Anything you'd like to share with us? Highlights of your experience, areas for …" at bounding box center [534, 602] width 439 height 37
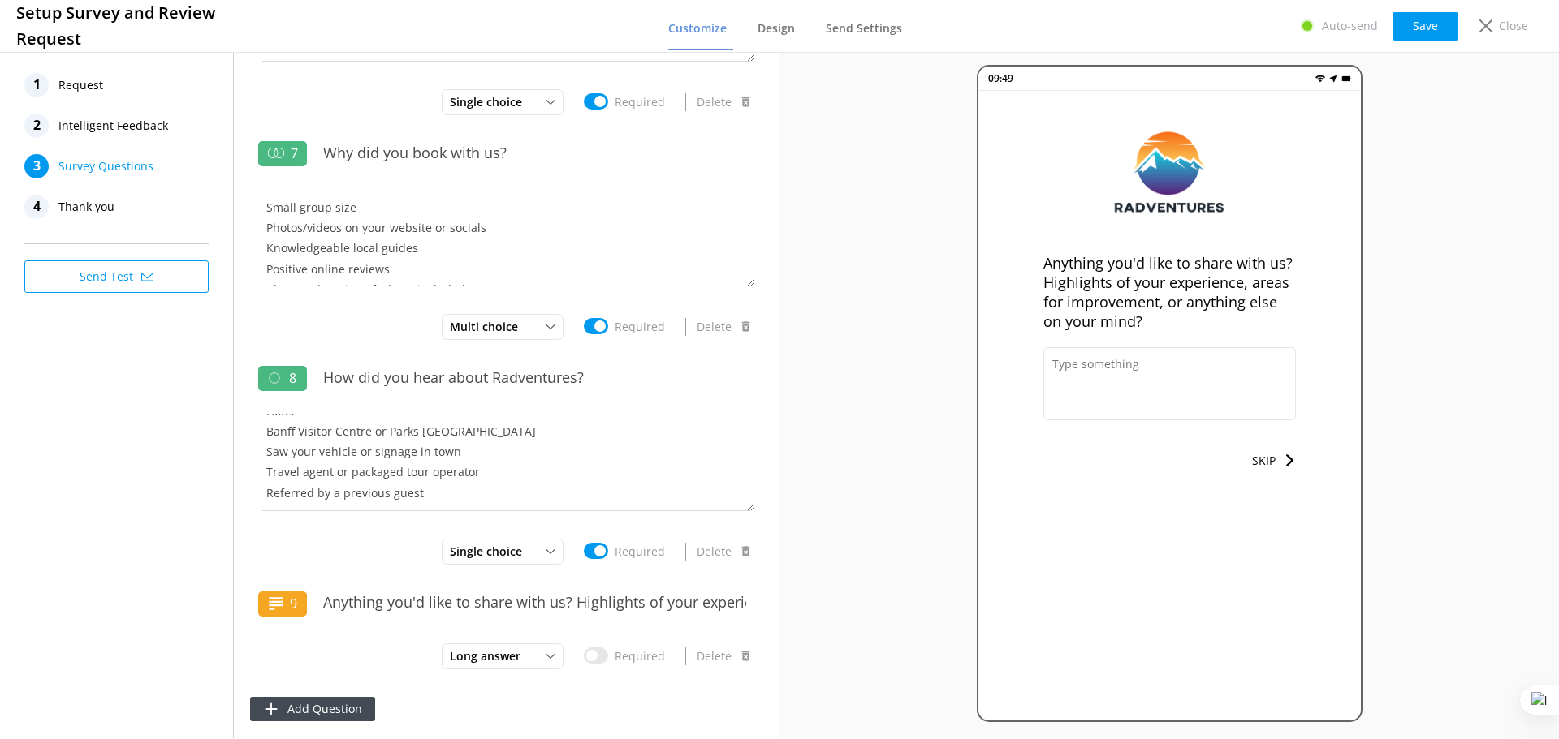
click at [62, 84] on span "Request" at bounding box center [80, 85] width 45 height 24
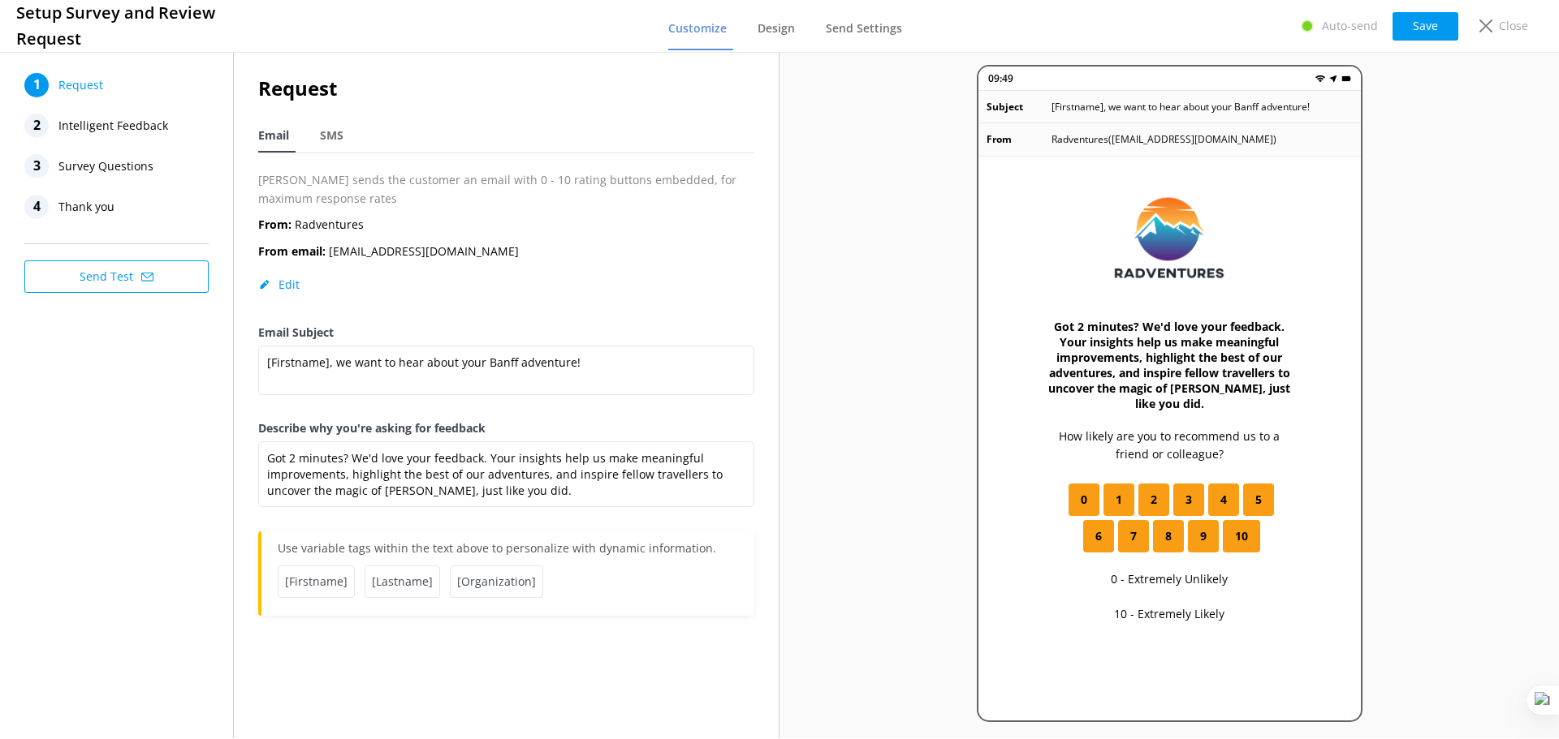
click at [118, 127] on span "Intelligent Feedback" at bounding box center [113, 126] width 110 height 24
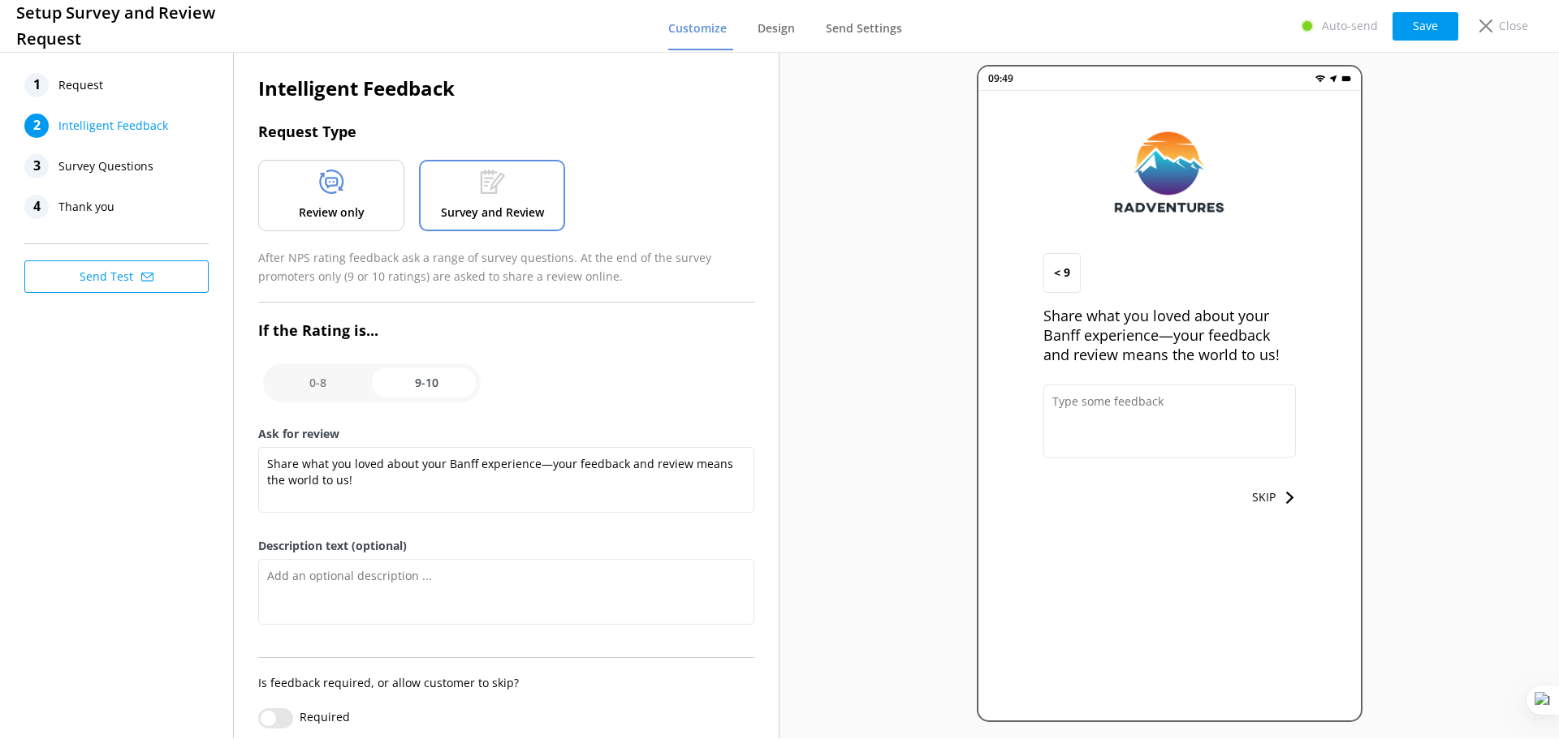
click at [102, 159] on span "Survey Questions" at bounding box center [105, 166] width 95 height 24
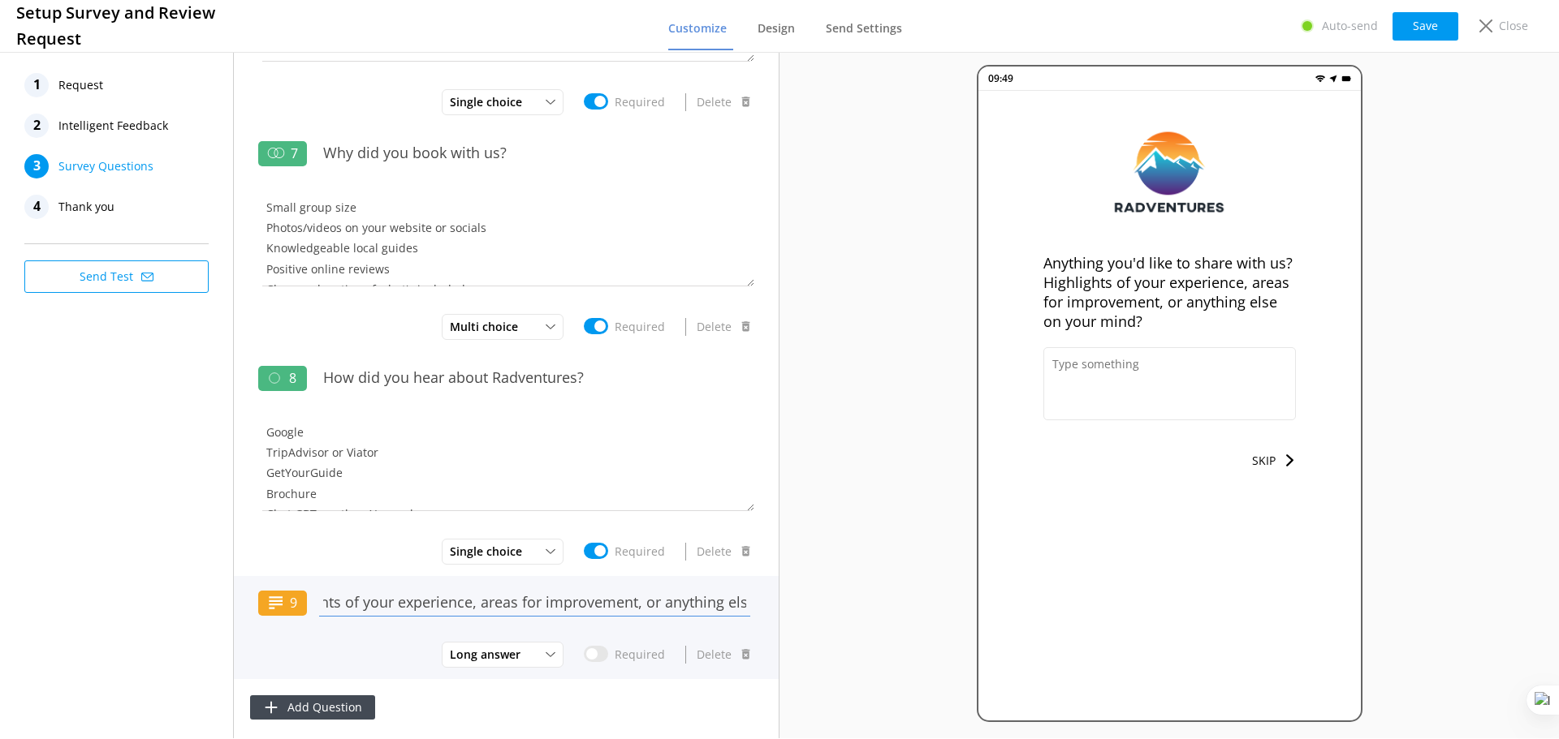
scroll to position [0, 421]
drag, startPoint x: 343, startPoint y: 607, endPoint x: 553, endPoint y: 614, distance: 209.6
click at [553, 614] on input "Anything you'd like to share with us? Highlights of your experience, areas for …" at bounding box center [534, 602] width 439 height 37
click at [604, 604] on input "Anything you'd like to share with us? Highlights of your experience, areas for …" at bounding box center [534, 602] width 439 height 37
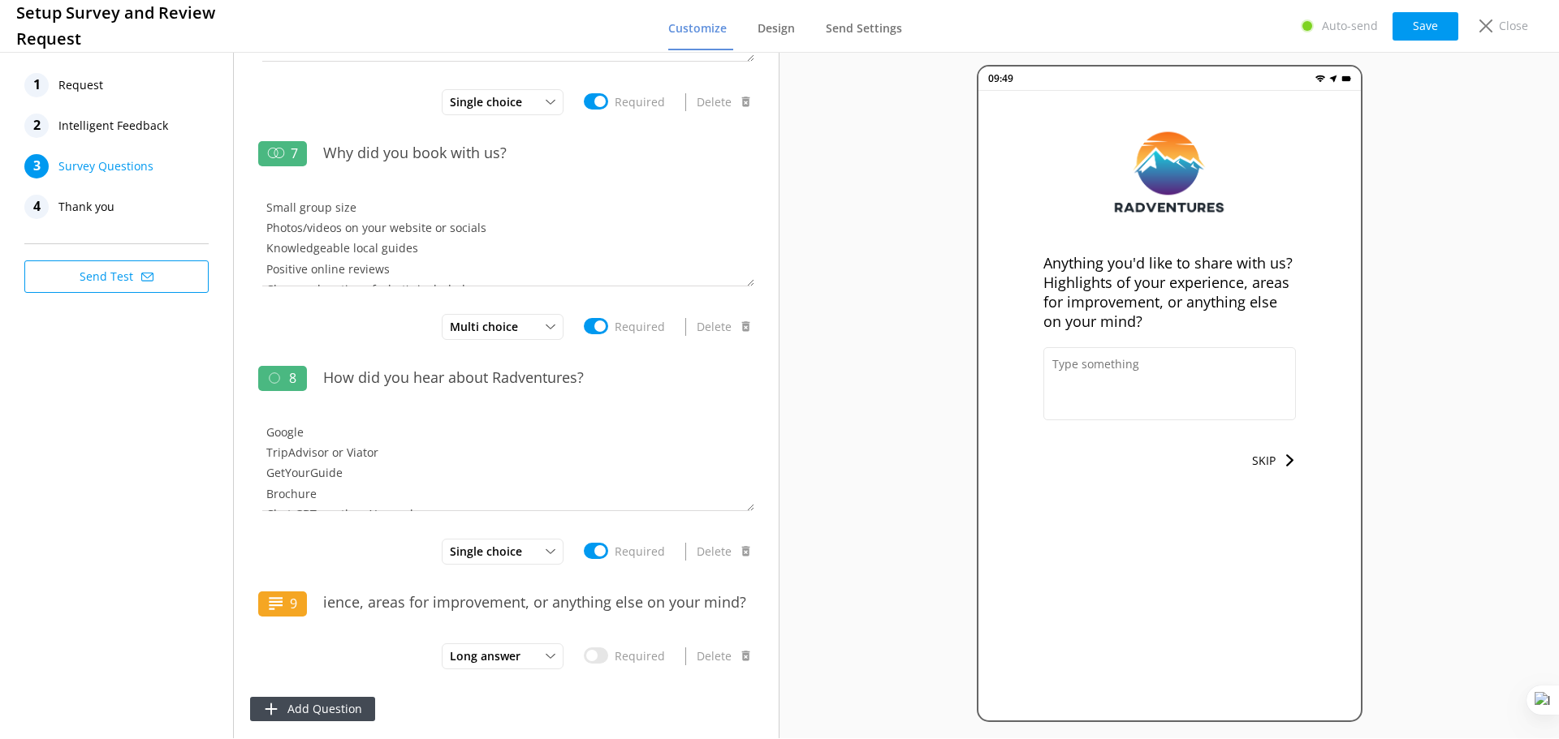
scroll to position [0, 0]
click at [82, 211] on span "Thank you" at bounding box center [86, 207] width 56 height 24
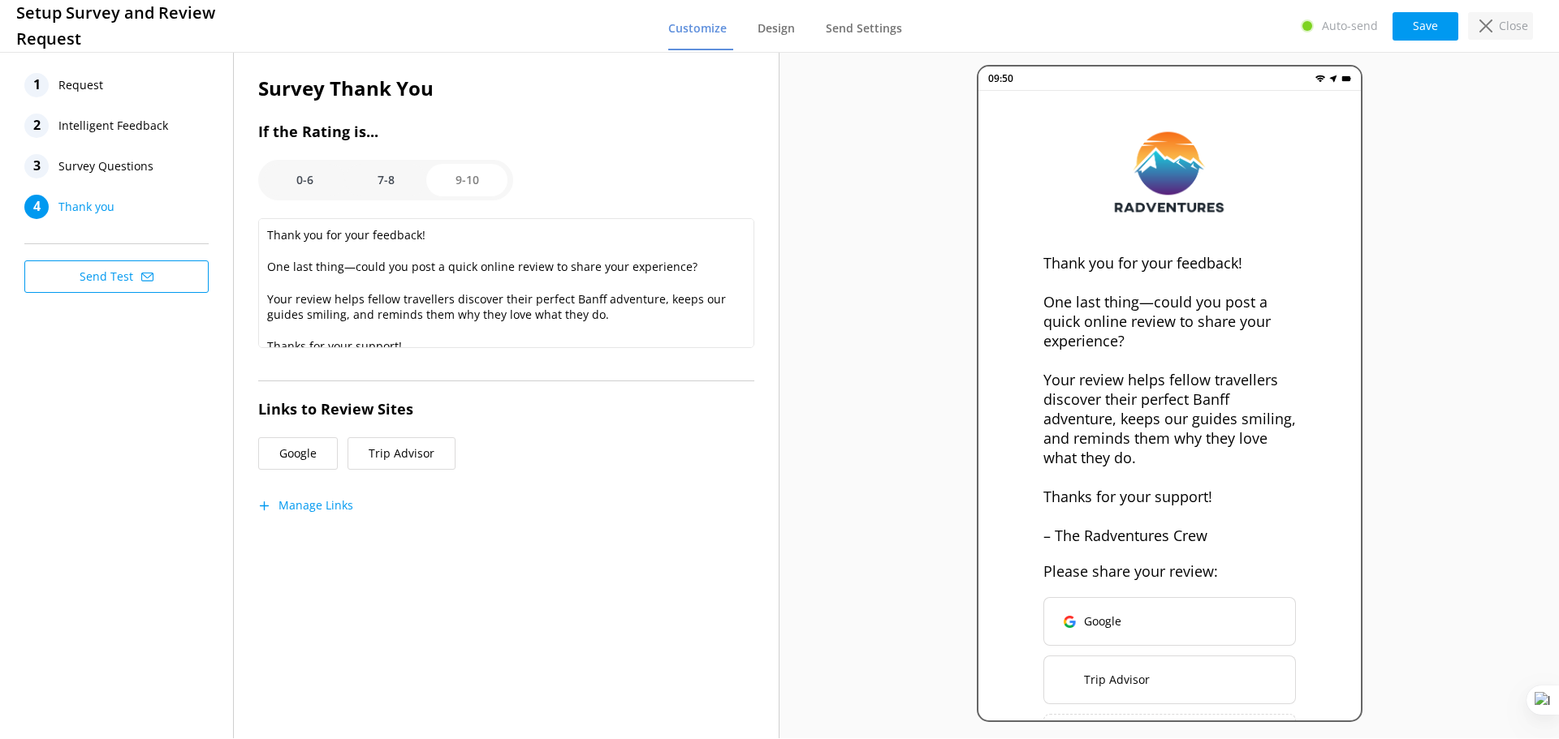
click at [1509, 26] on p "Close" at bounding box center [1512, 26] width 29 height 18
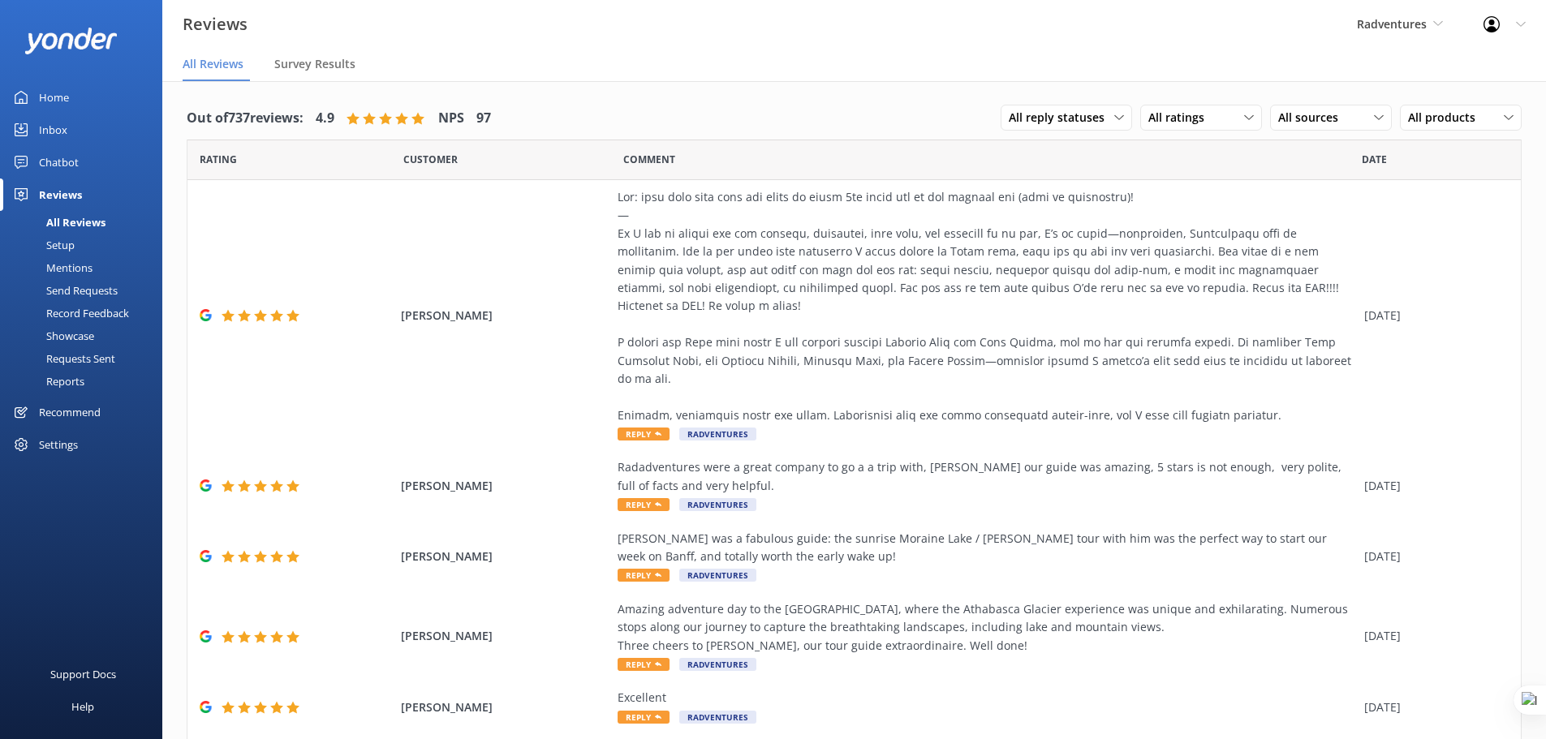
click at [55, 438] on div "Settings" at bounding box center [58, 445] width 39 height 32
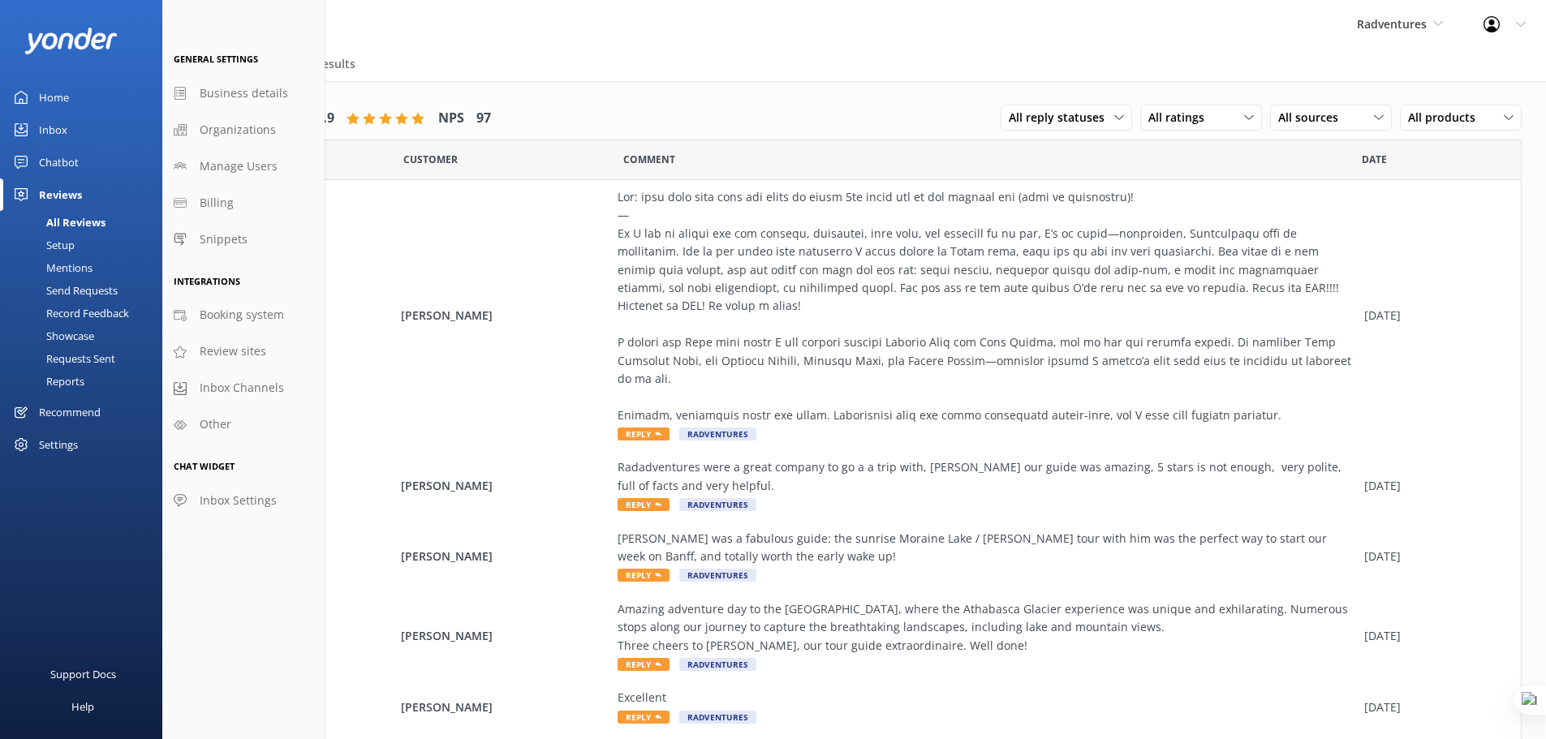
click at [237, 382] on span "Inbox Channels" at bounding box center [242, 388] width 84 height 18
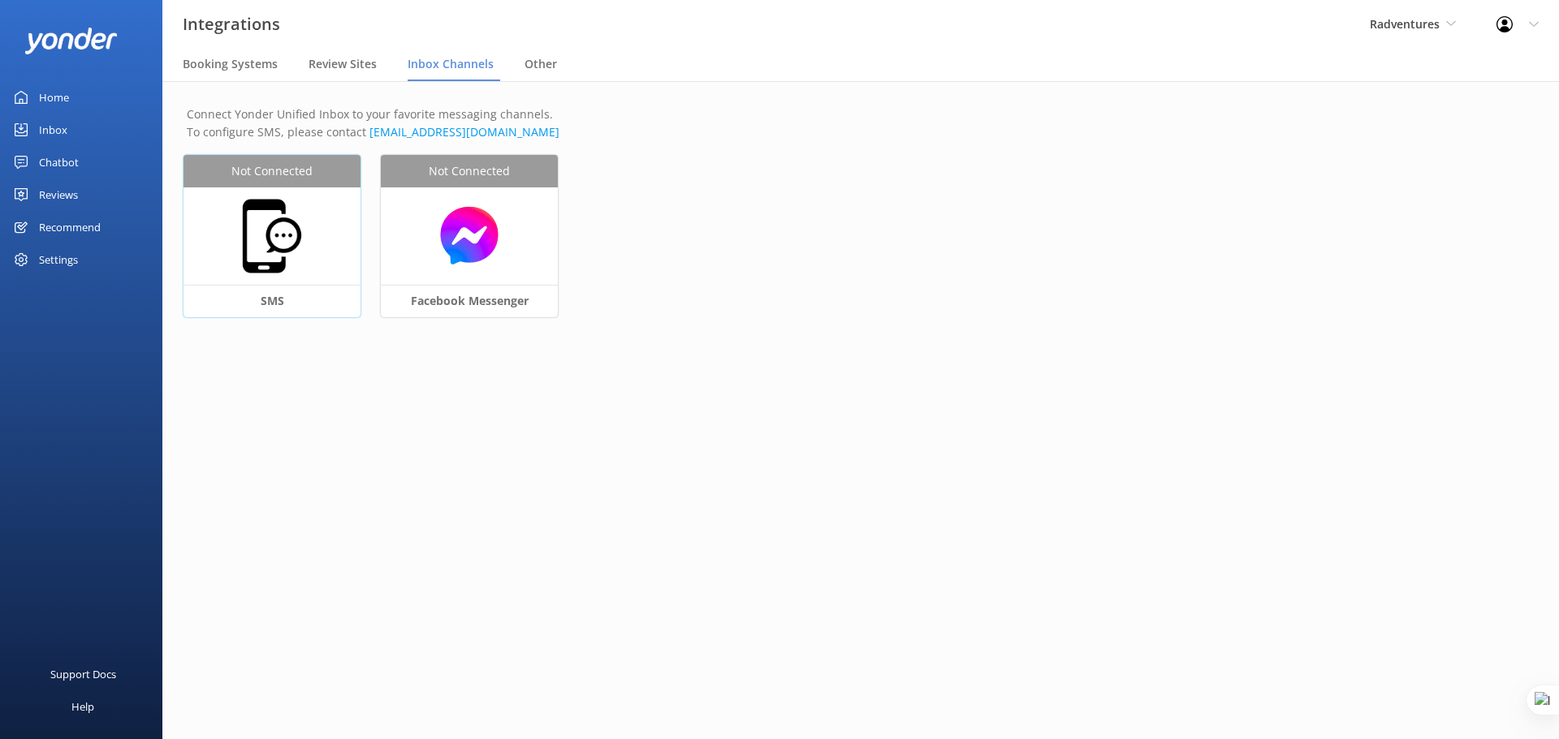
click at [285, 231] on img at bounding box center [271, 236] width 81 height 81
select select "US"
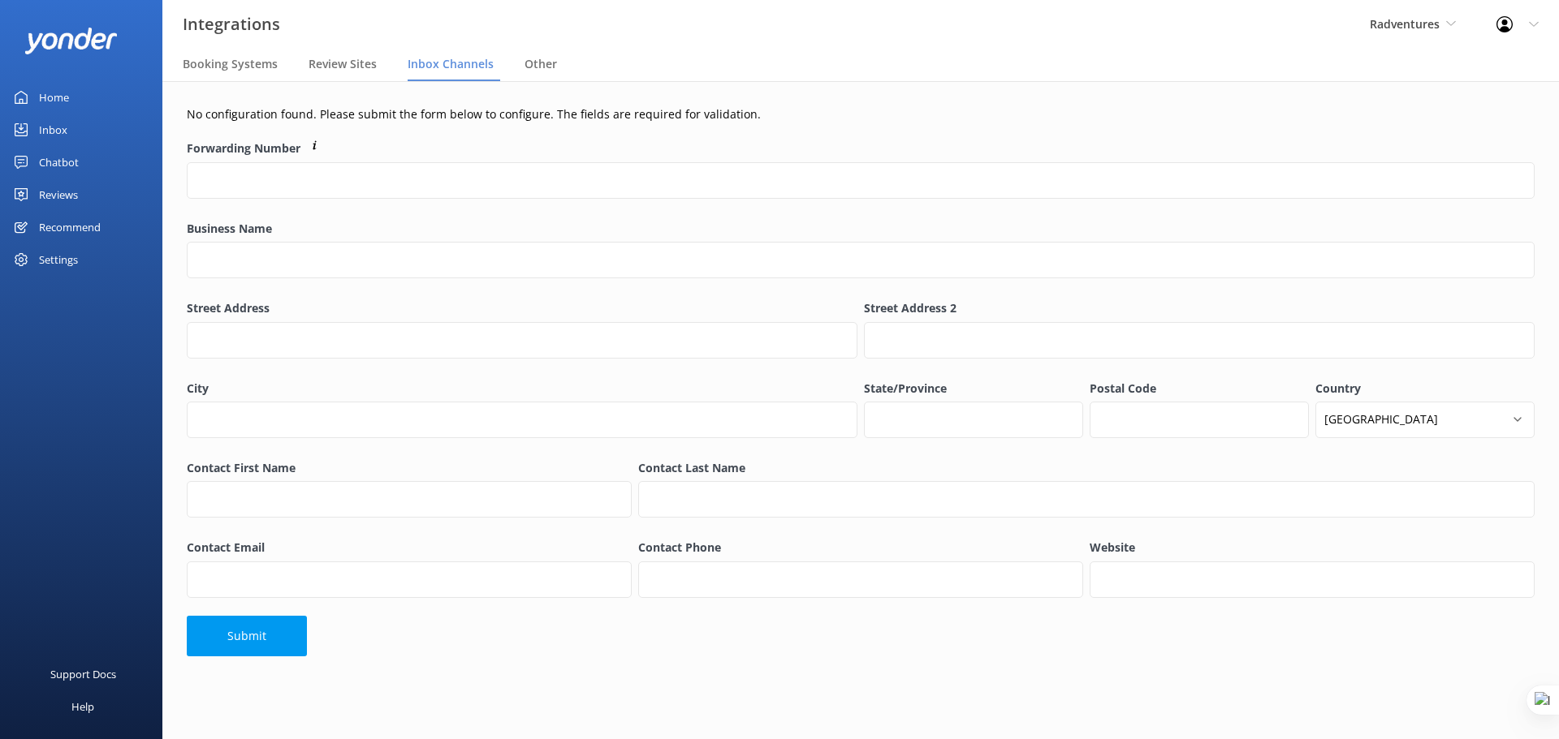
click at [58, 256] on div "Settings" at bounding box center [58, 260] width 39 height 32
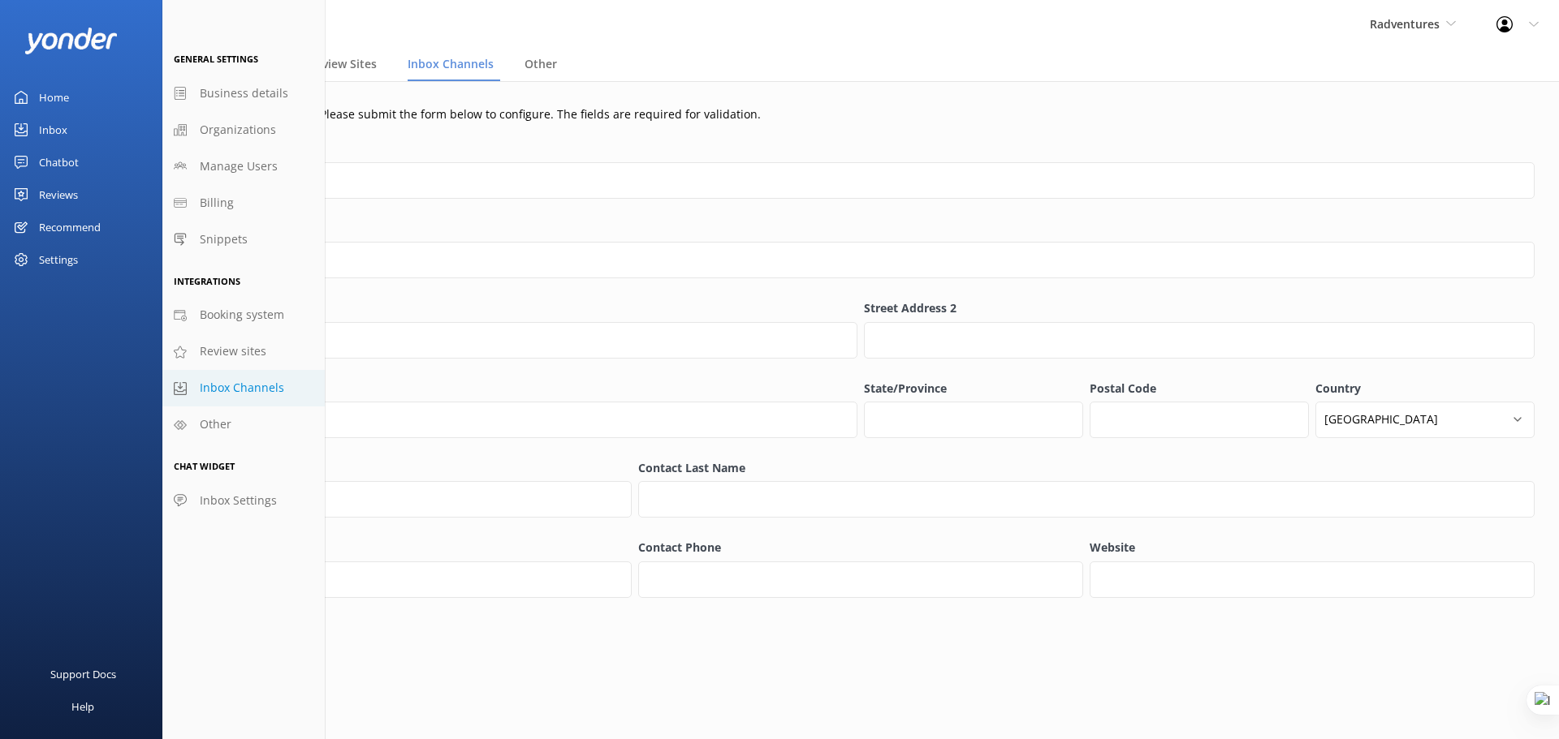
click at [494, 140] on label "Forwarding Number" at bounding box center [860, 149] width 1347 height 18
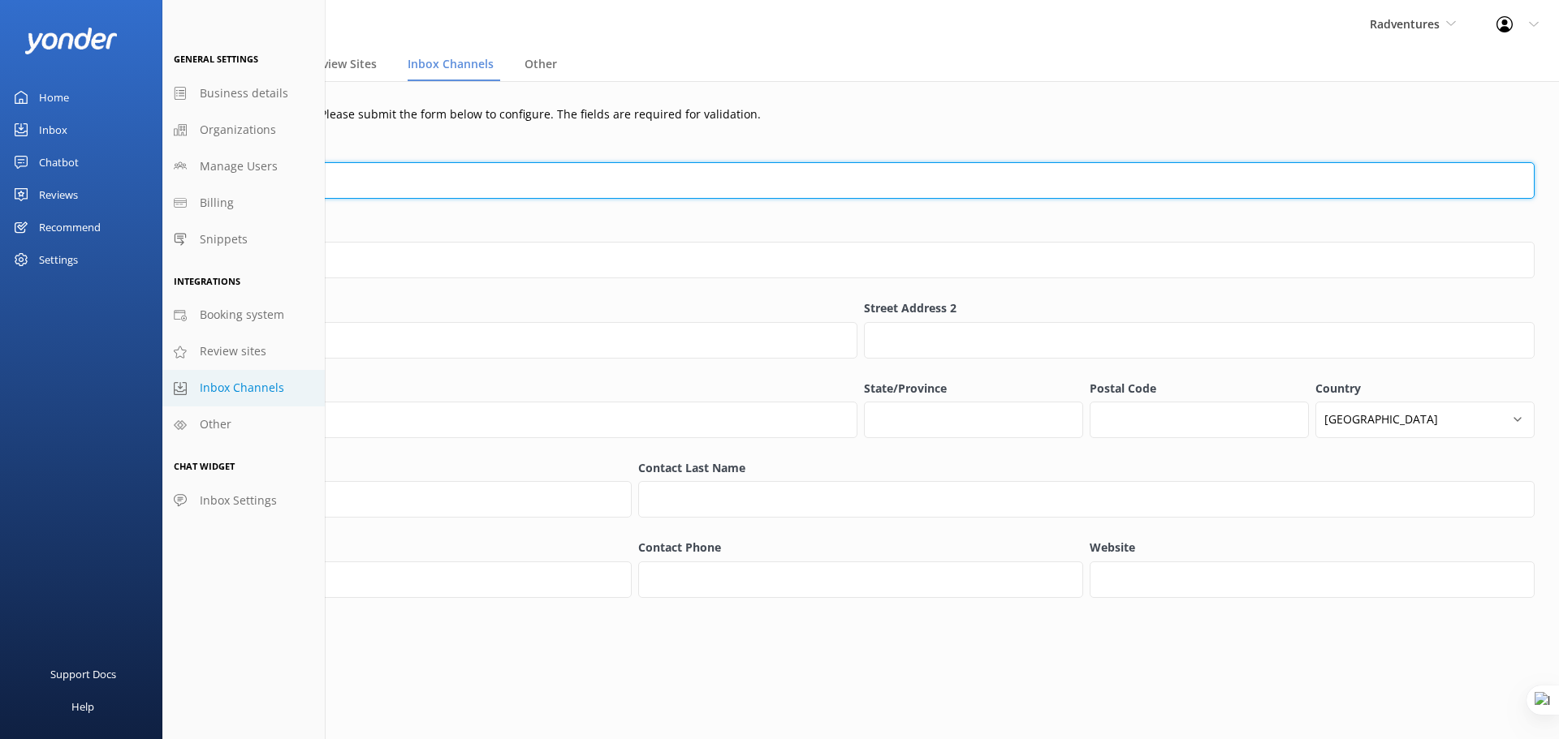
click at [494, 162] on input "Forwarding Number" at bounding box center [860, 180] width 1347 height 37
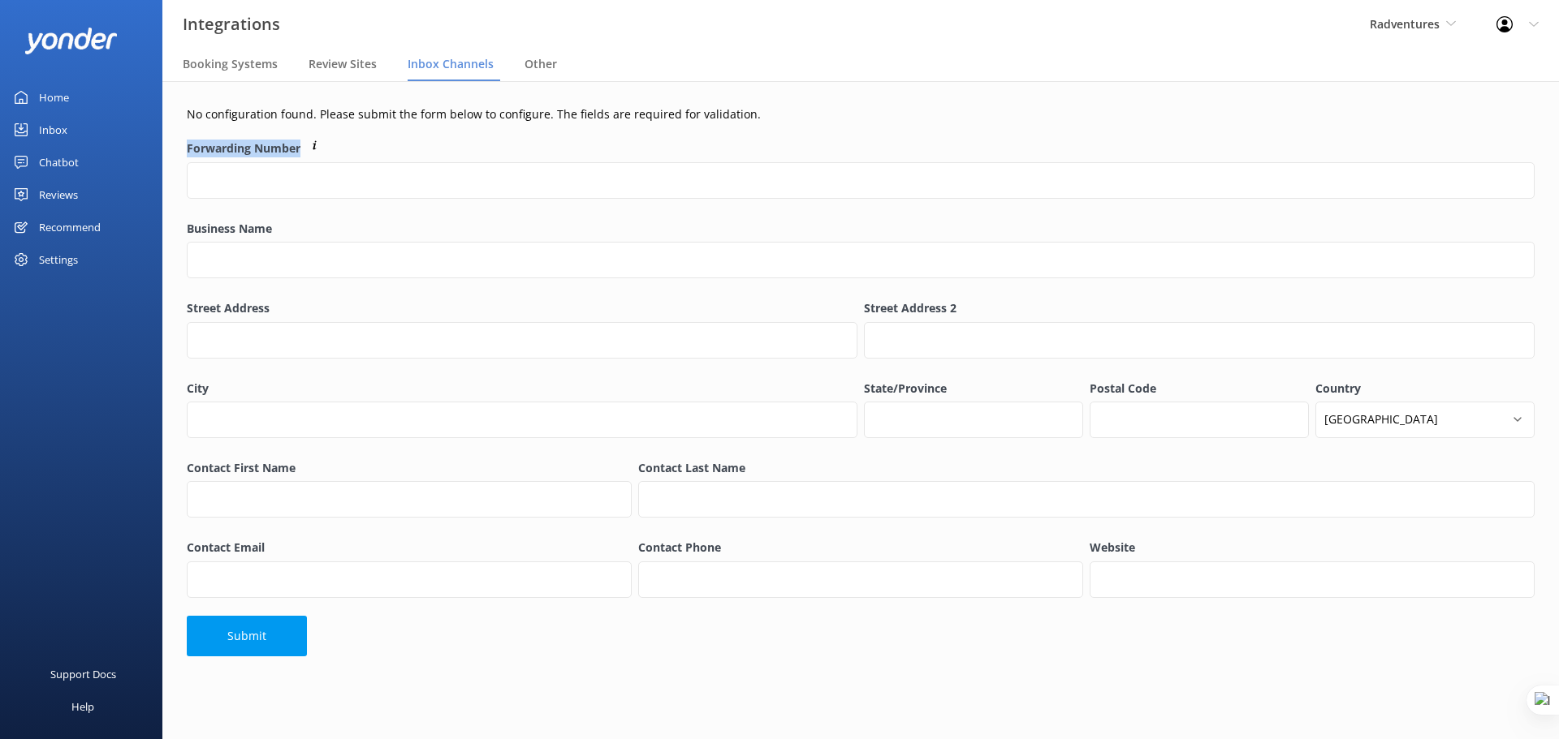
drag, startPoint x: 340, startPoint y: 148, endPoint x: 179, endPoint y: 150, distance: 160.7
click at [179, 150] on div "No configuration found. Please submit the form below to configure. The fields a…" at bounding box center [860, 385] width 1396 height 608
click at [437, 149] on label "Forwarding Number" at bounding box center [860, 149] width 1347 height 18
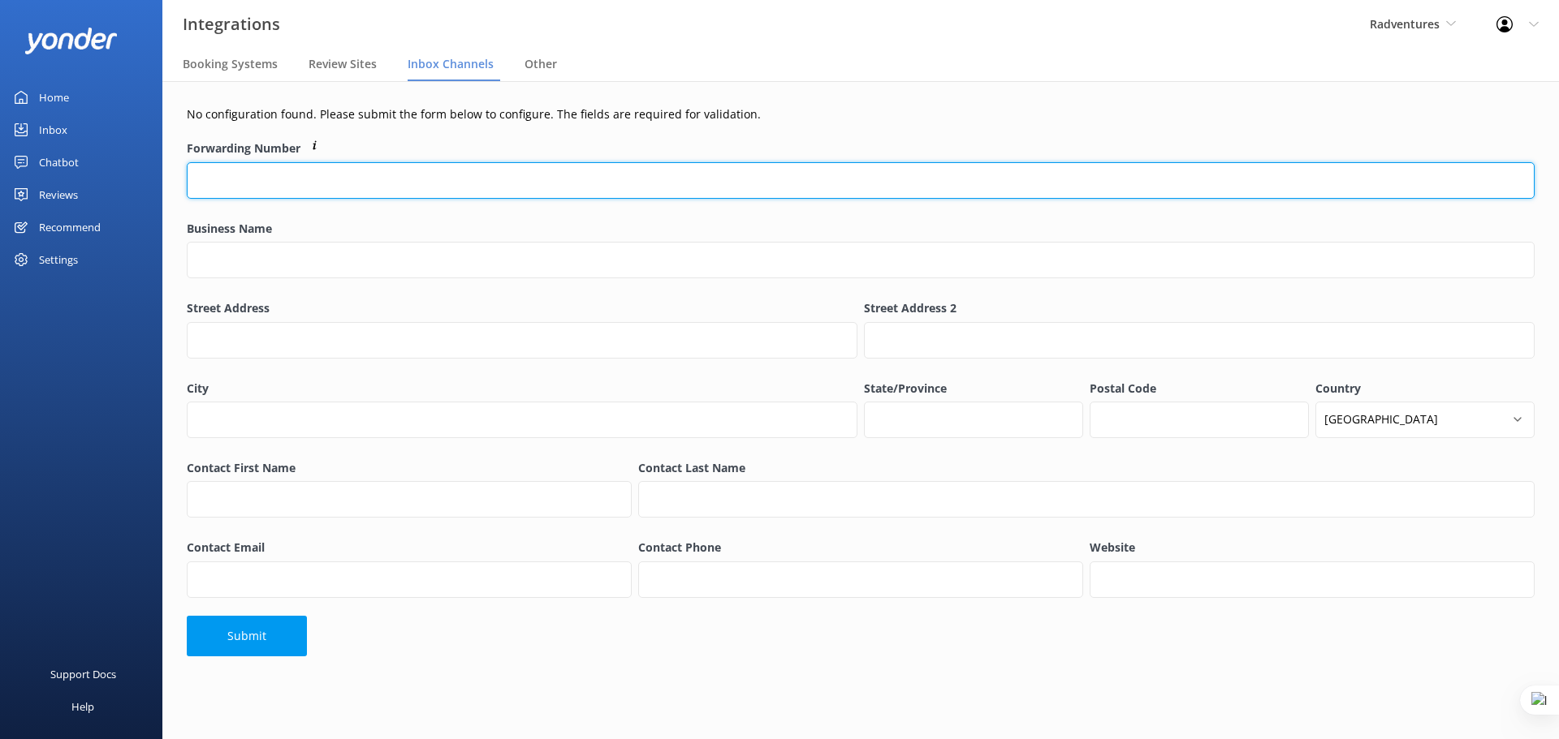
click at [437, 162] on input "Forwarding Number" at bounding box center [860, 180] width 1347 height 37
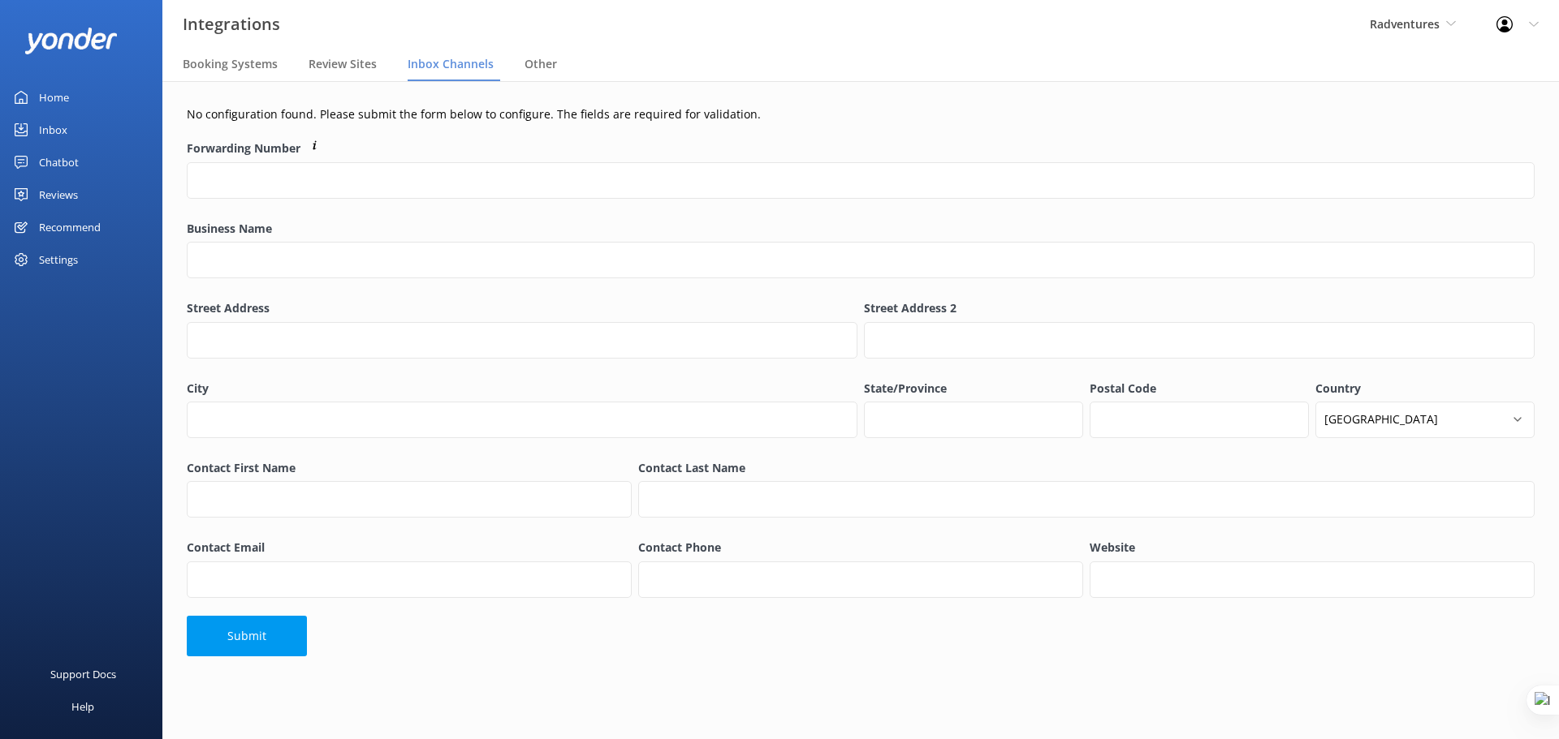
click at [255, 210] on div "Forwarding Number" at bounding box center [860, 178] width 1347 height 76
click at [1400, 22] on span "Radventures" at bounding box center [1404, 23] width 70 height 15
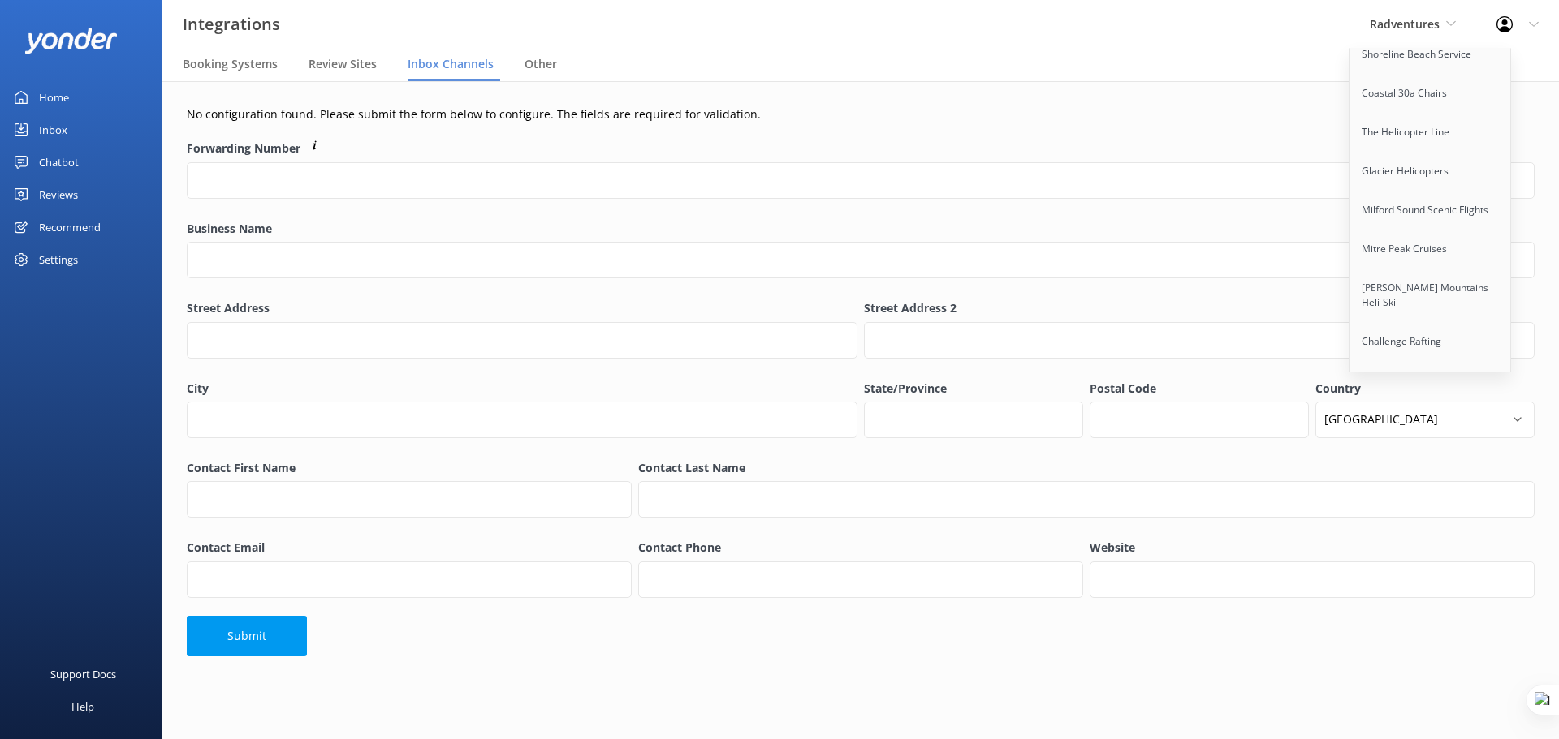
scroll to position [12506, 0]
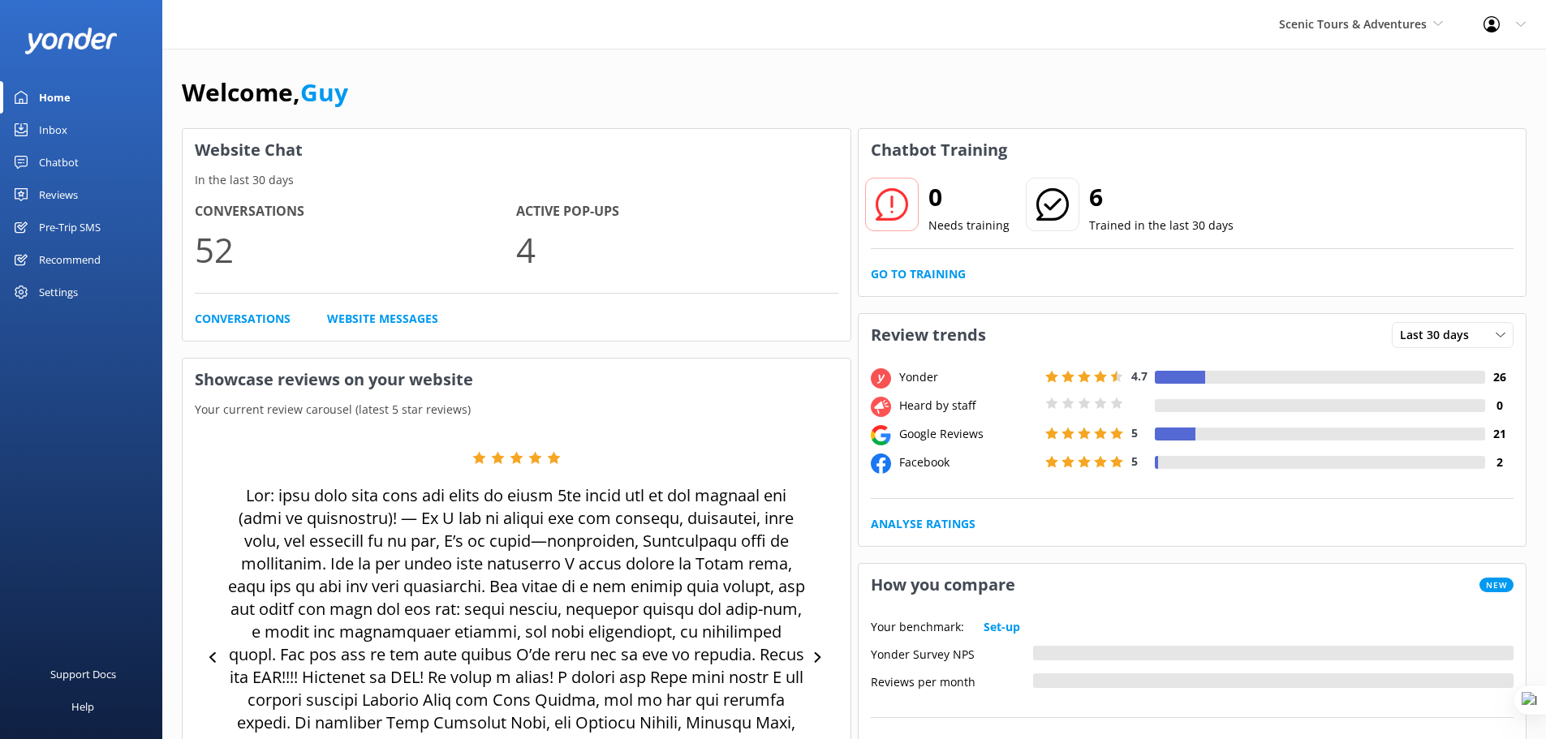
click at [64, 295] on div "Settings" at bounding box center [58, 292] width 39 height 32
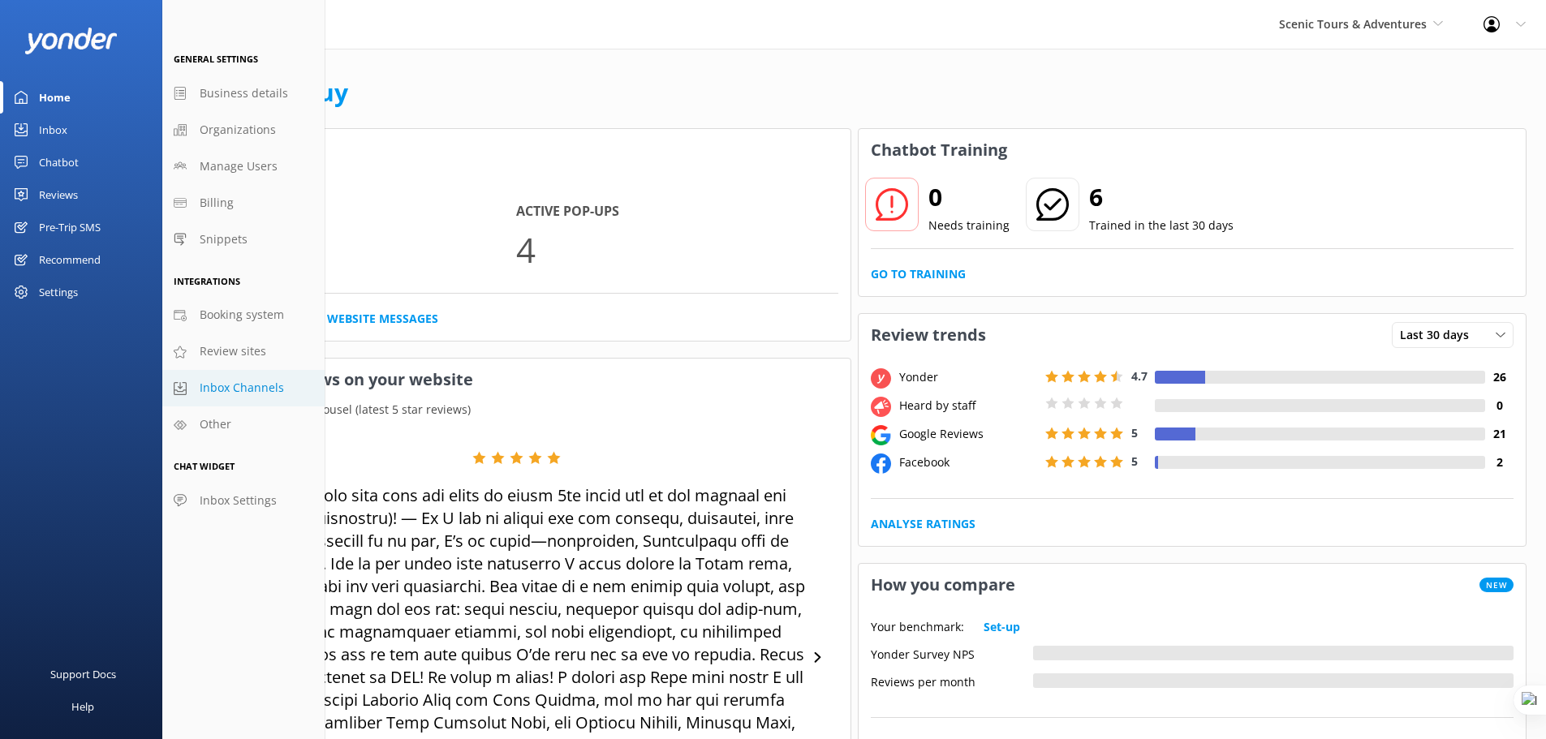
click at [241, 387] on span "Inbox Channels" at bounding box center [242, 388] width 84 height 18
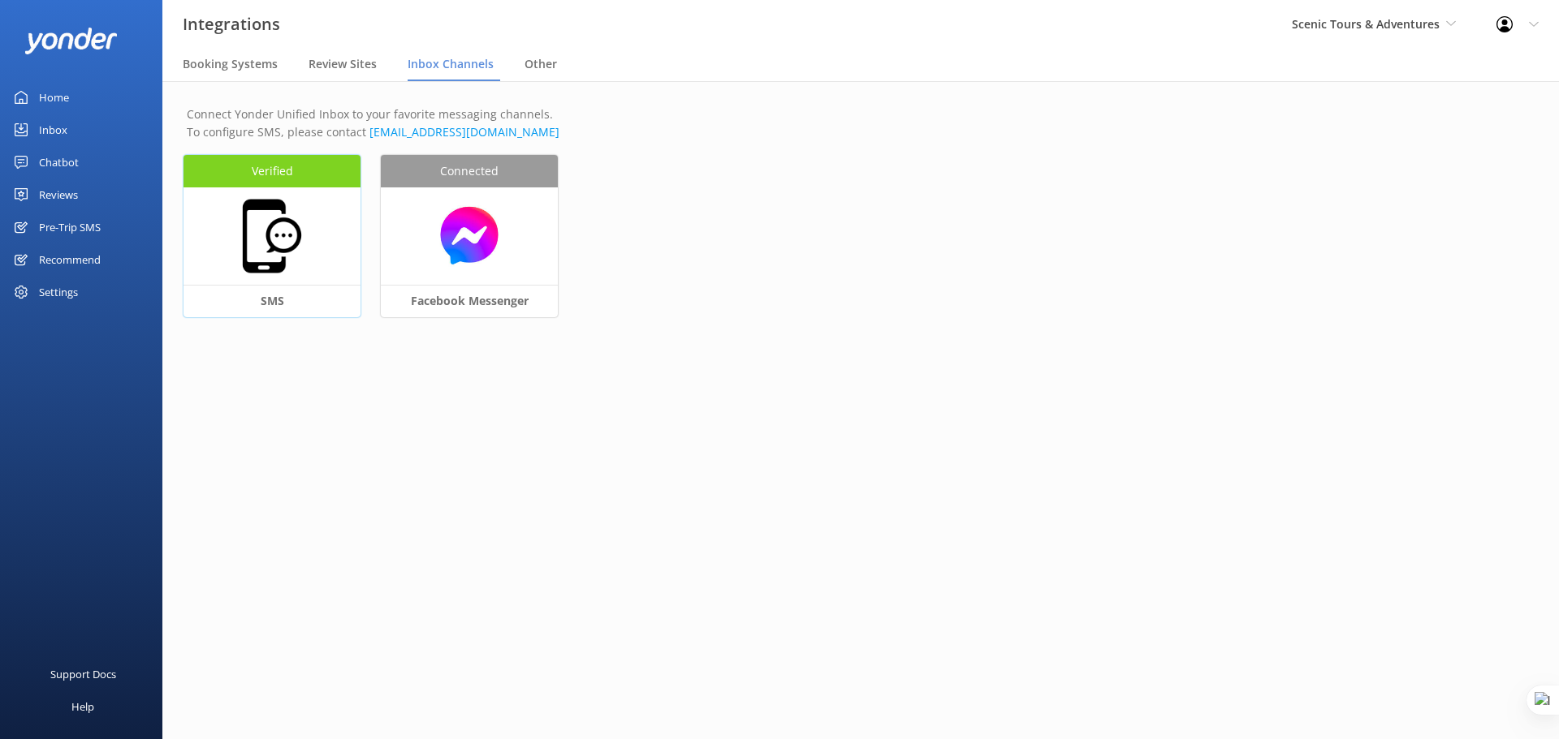
click at [268, 238] on img at bounding box center [271, 236] width 81 height 81
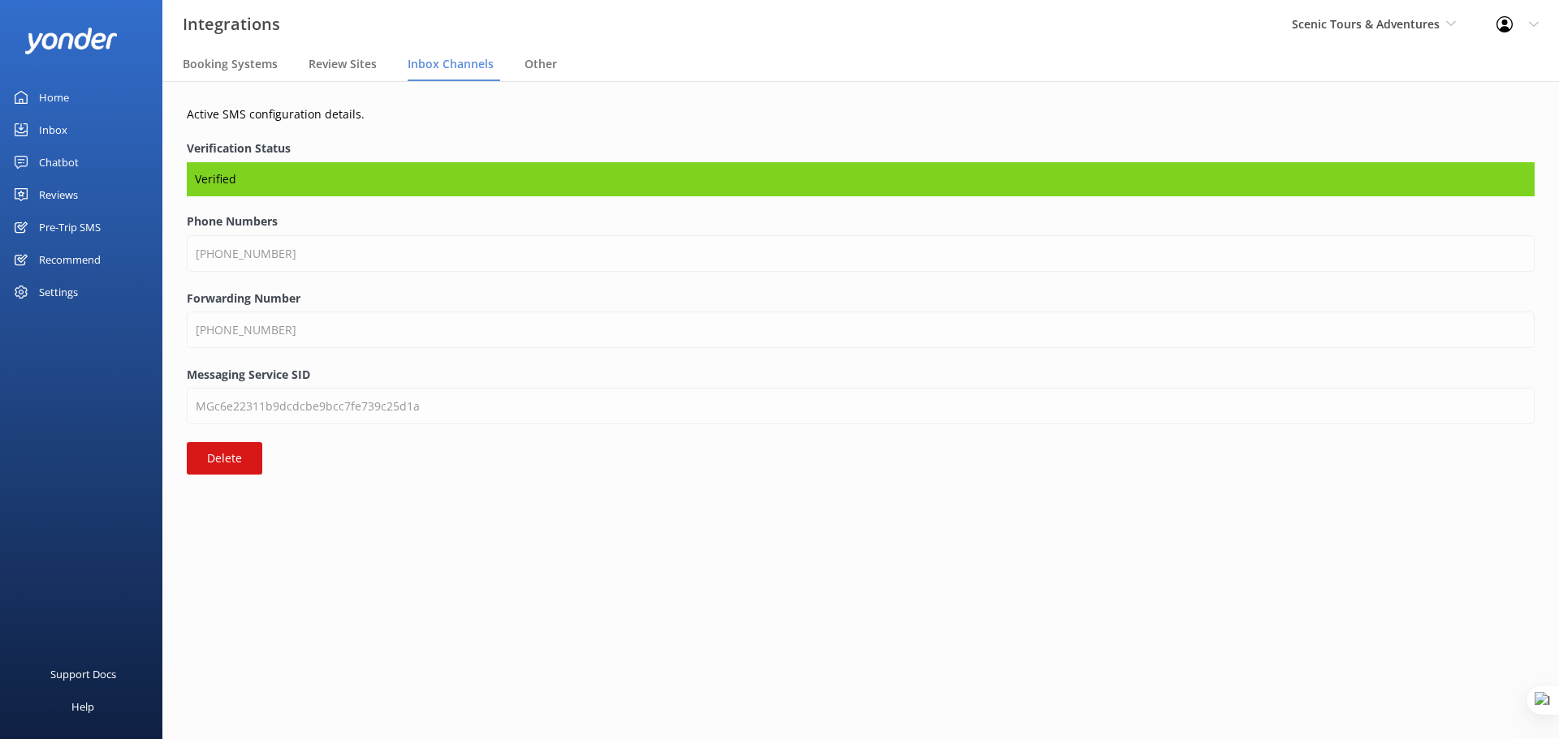
click at [66, 165] on div "Chatbot" at bounding box center [59, 162] width 40 height 32
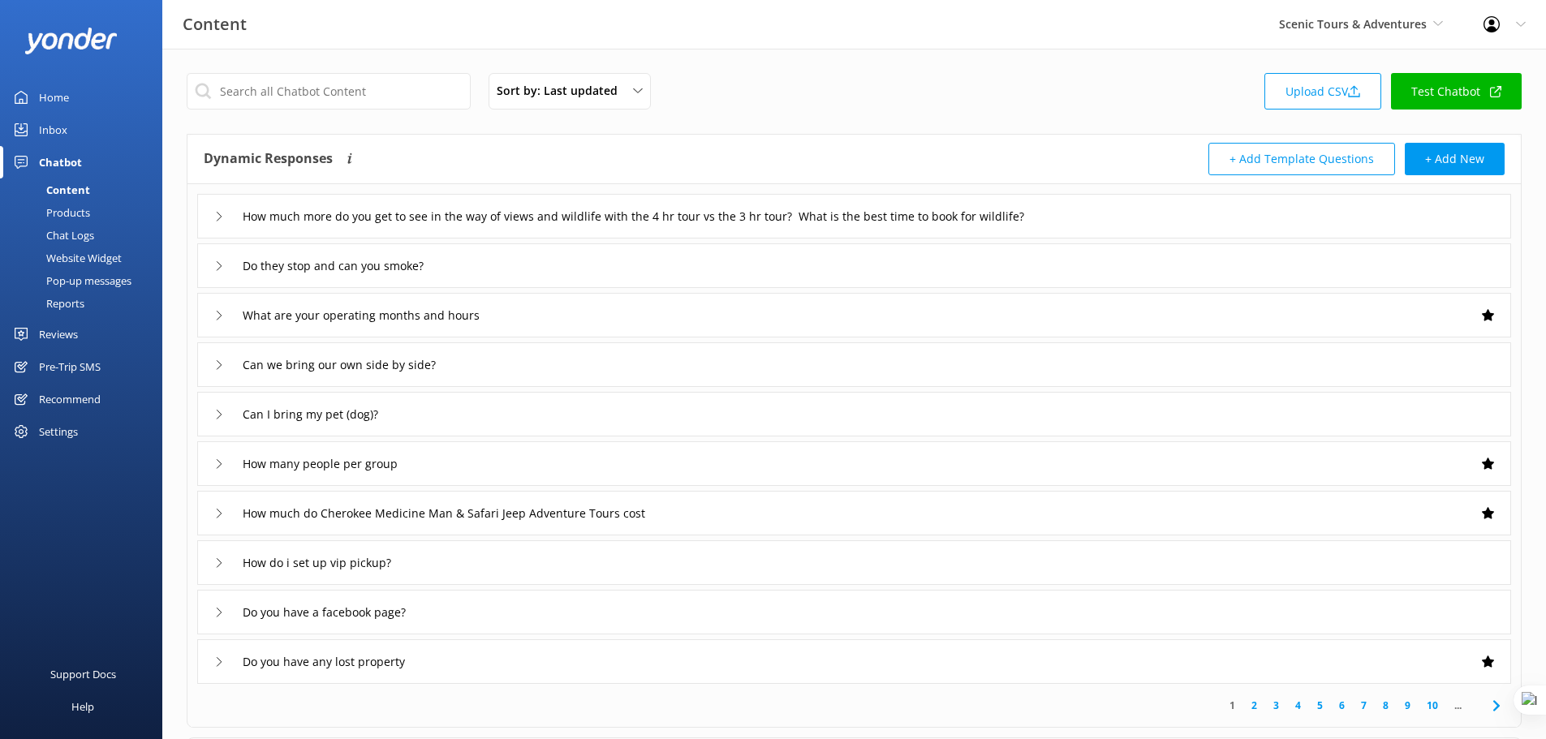
click at [100, 257] on div "Website Widget" at bounding box center [66, 258] width 112 height 23
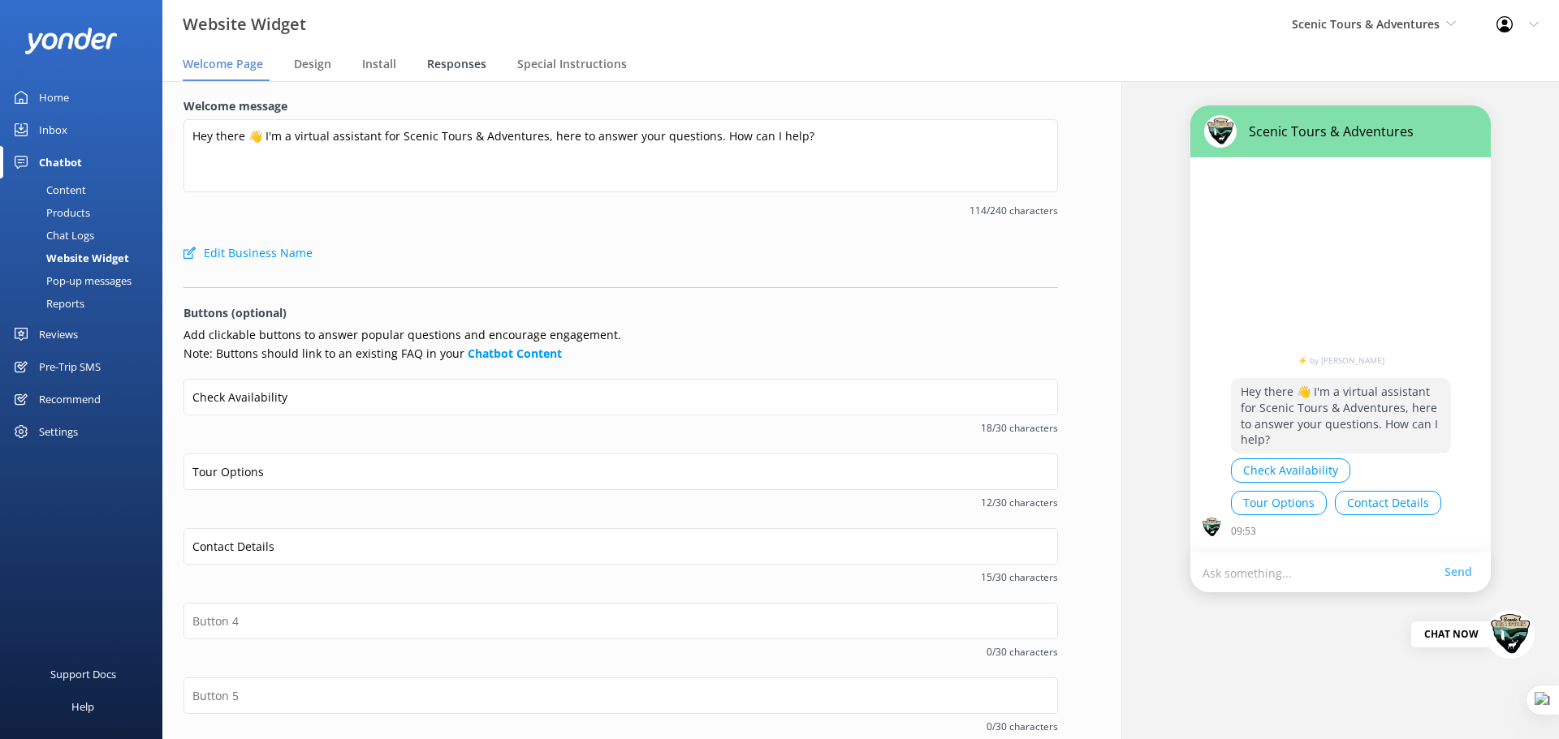
click at [465, 63] on span "Responses" at bounding box center [456, 64] width 59 height 16
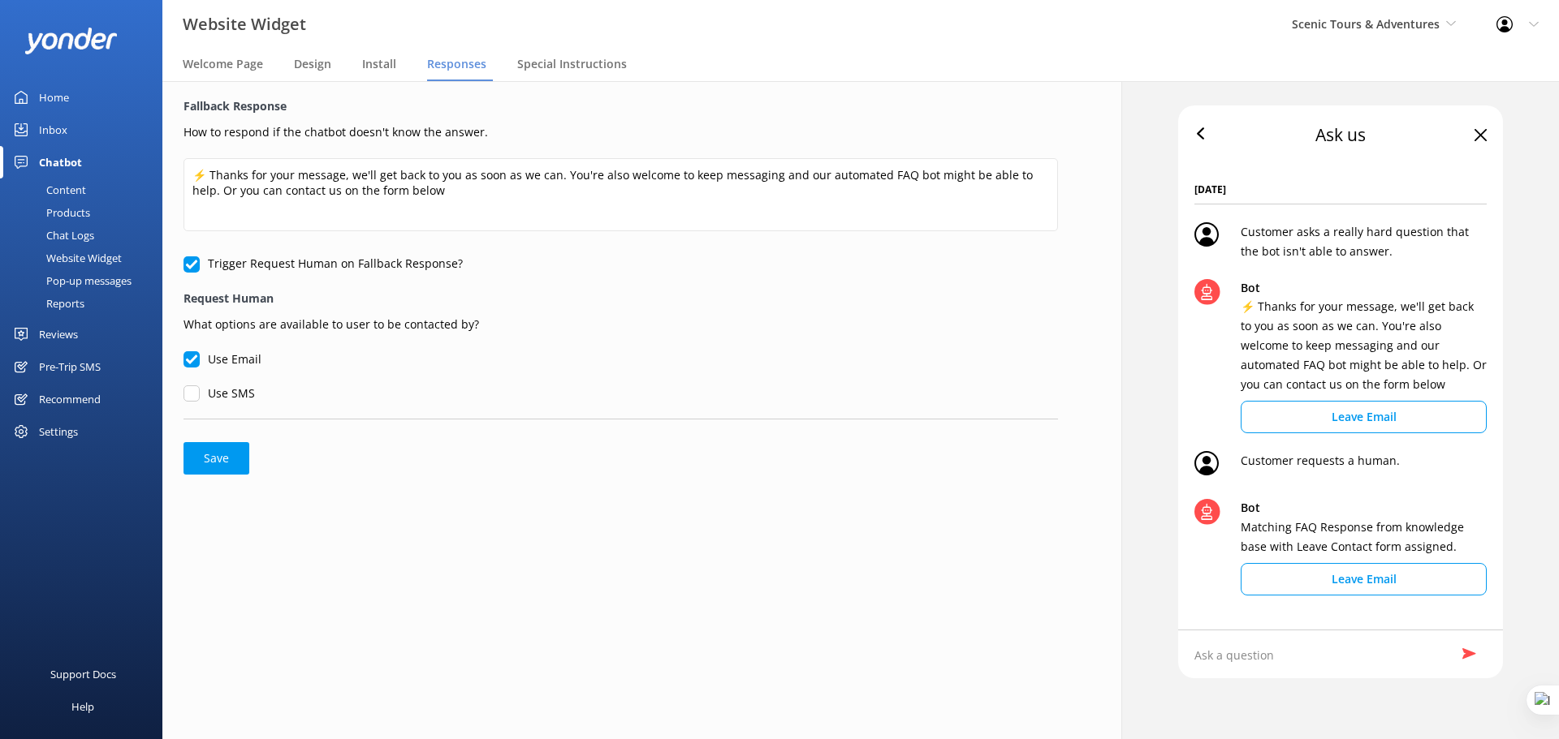
click at [190, 389] on input "Use SMS" at bounding box center [191, 394] width 16 height 16
checkbox input "true"
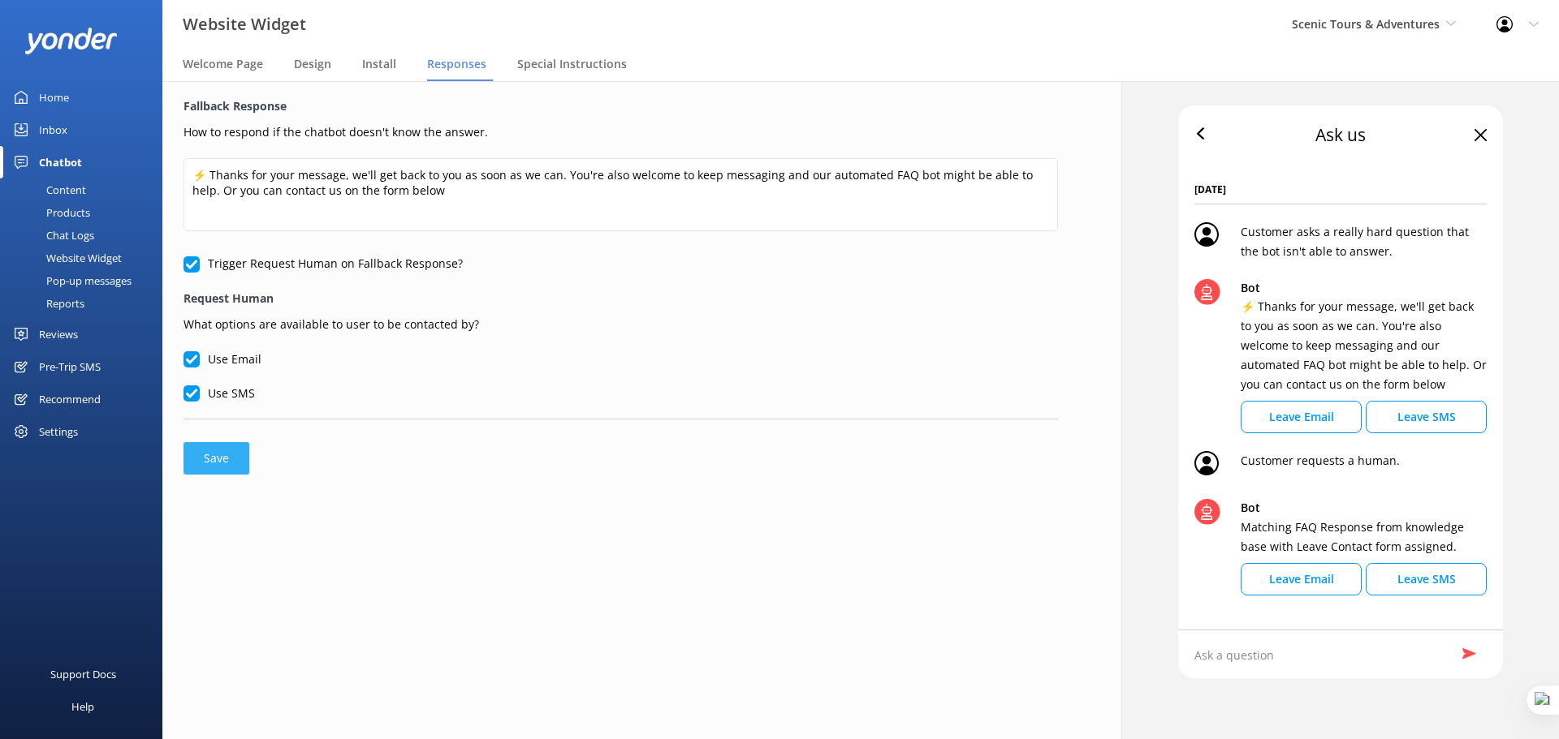
click at [218, 463] on button "Save" at bounding box center [216, 458] width 66 height 32
click at [229, 463] on button "Save" at bounding box center [216, 458] width 66 height 32
